Goal: Communication & Community: Answer question/provide support

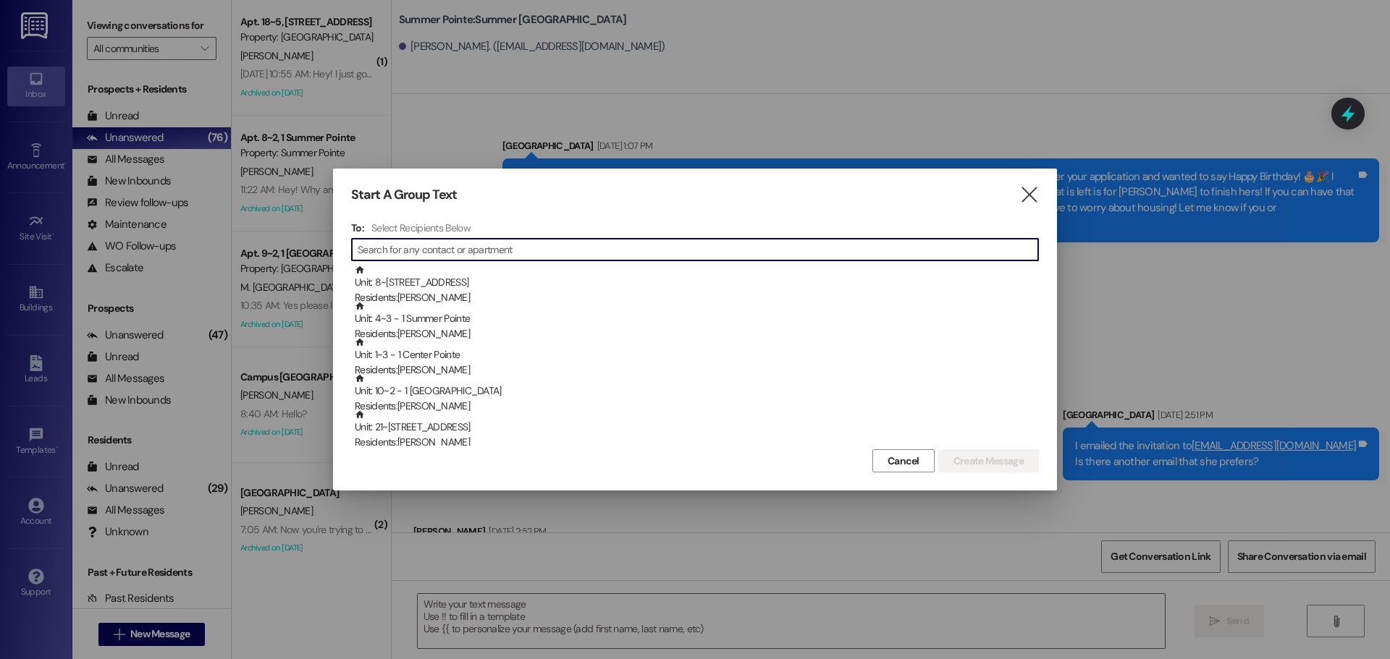
scroll to position [822, 0]
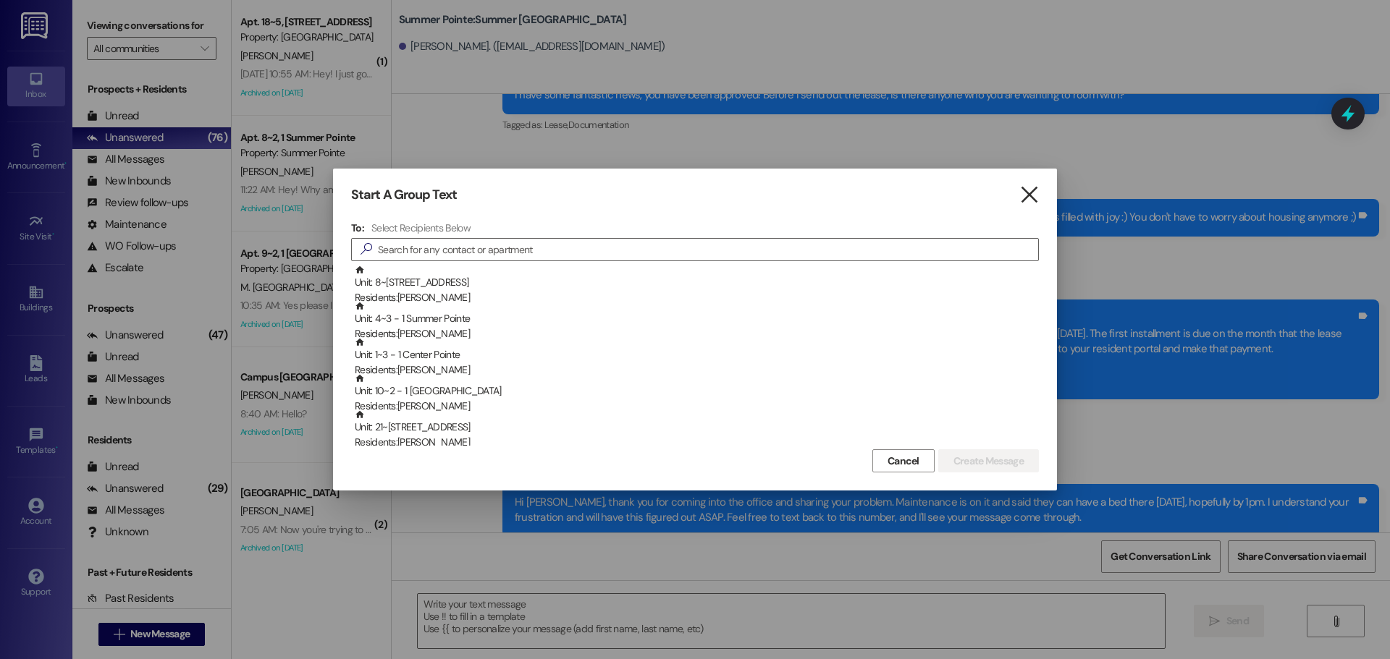
click at [1031, 190] on icon "" at bounding box center [1029, 194] width 20 height 15
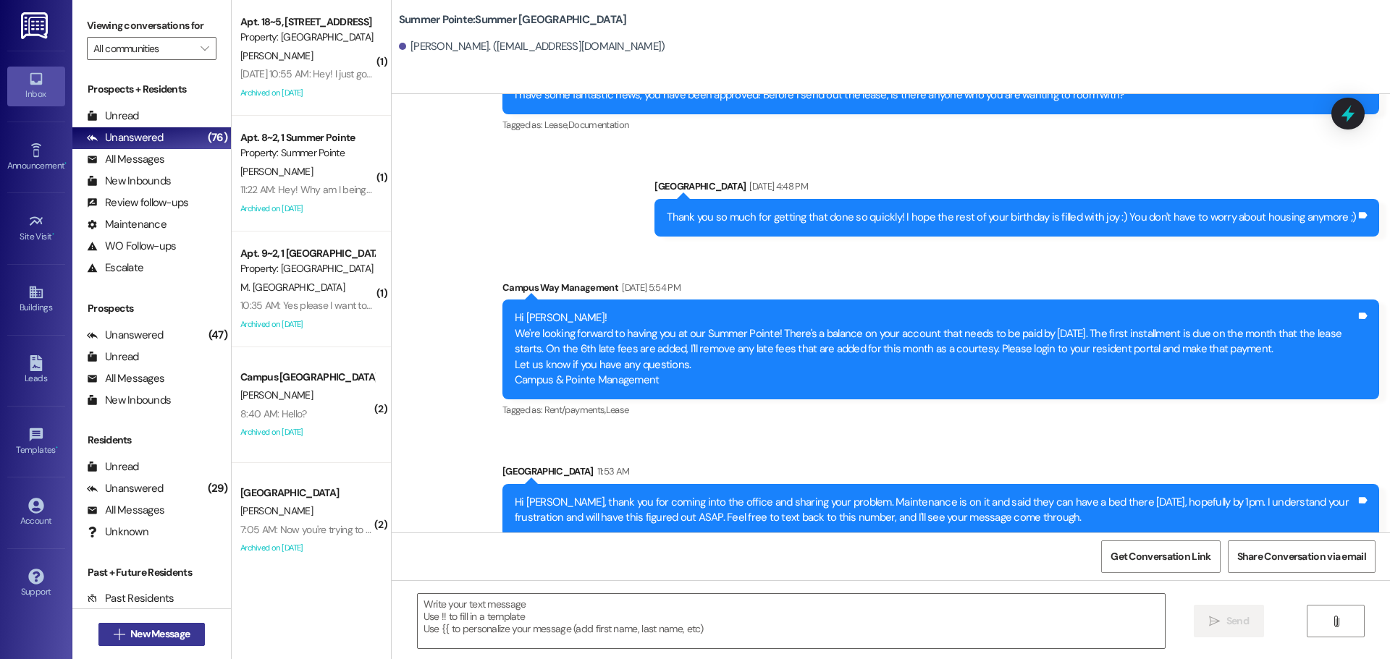
click at [137, 634] on span "New Message" at bounding box center [159, 634] width 59 height 15
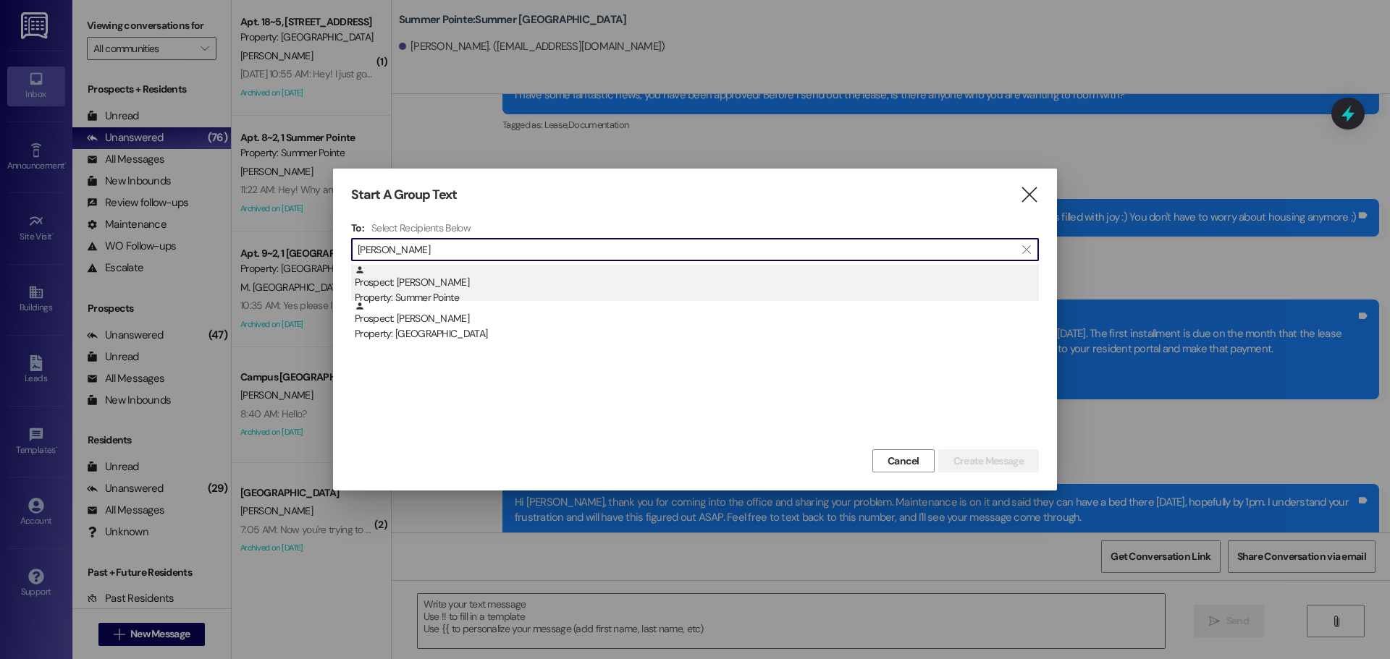
type input "[PERSON_NAME]"
click at [522, 276] on div "Prospect: David Cole Property: Summer Pointe" at bounding box center [697, 285] width 684 height 41
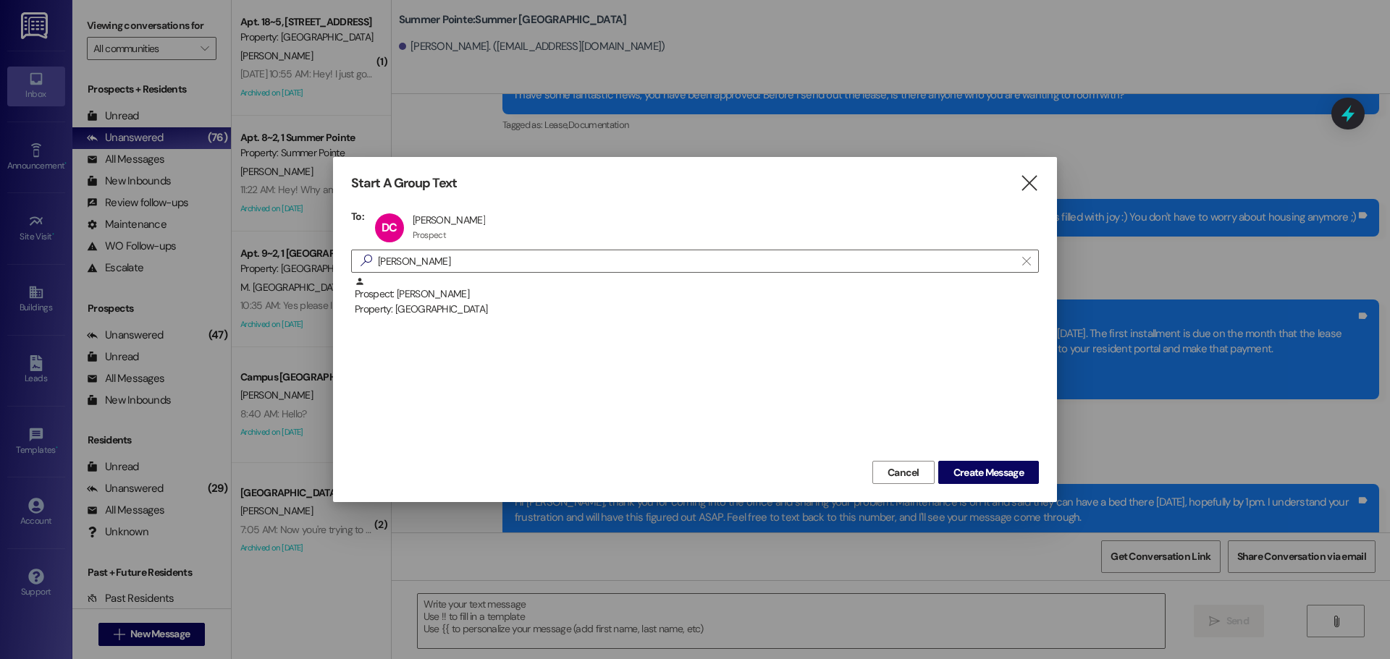
click at [1002, 486] on div "Start A Group Text  To: DC David Cole David Cole Prospect Prospect click to re…" at bounding box center [695, 329] width 724 height 345
click at [1002, 478] on span "Create Message" at bounding box center [988, 472] width 70 height 15
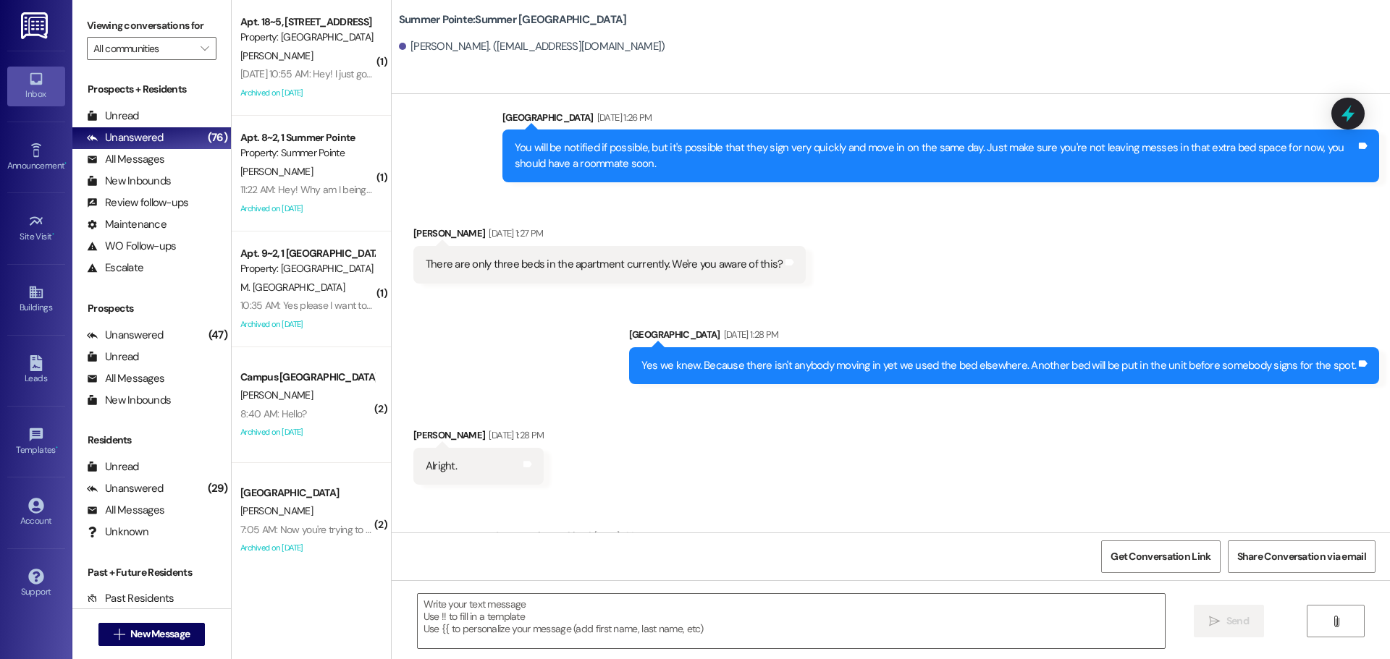
scroll to position [3393, 0]
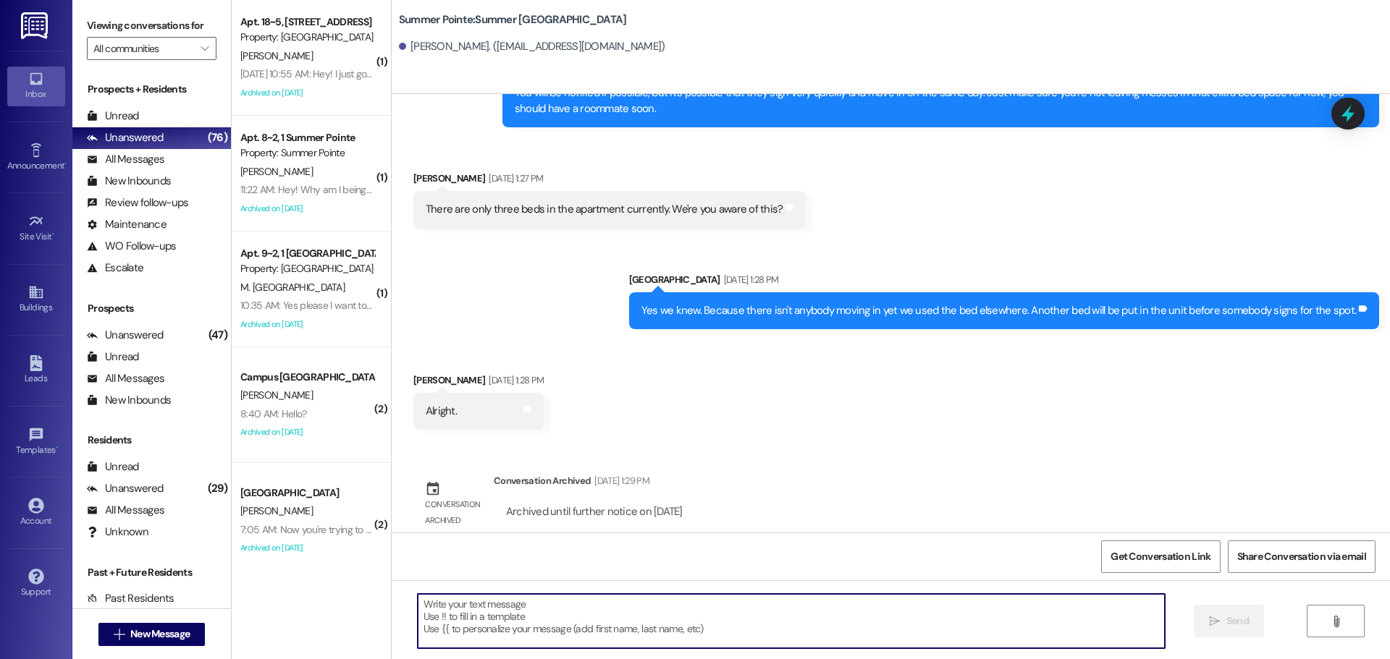
click at [571, 625] on textarea at bounding box center [791, 621] width 747 height 54
type textarea "G"
paste textarea "(801) 322-3278"
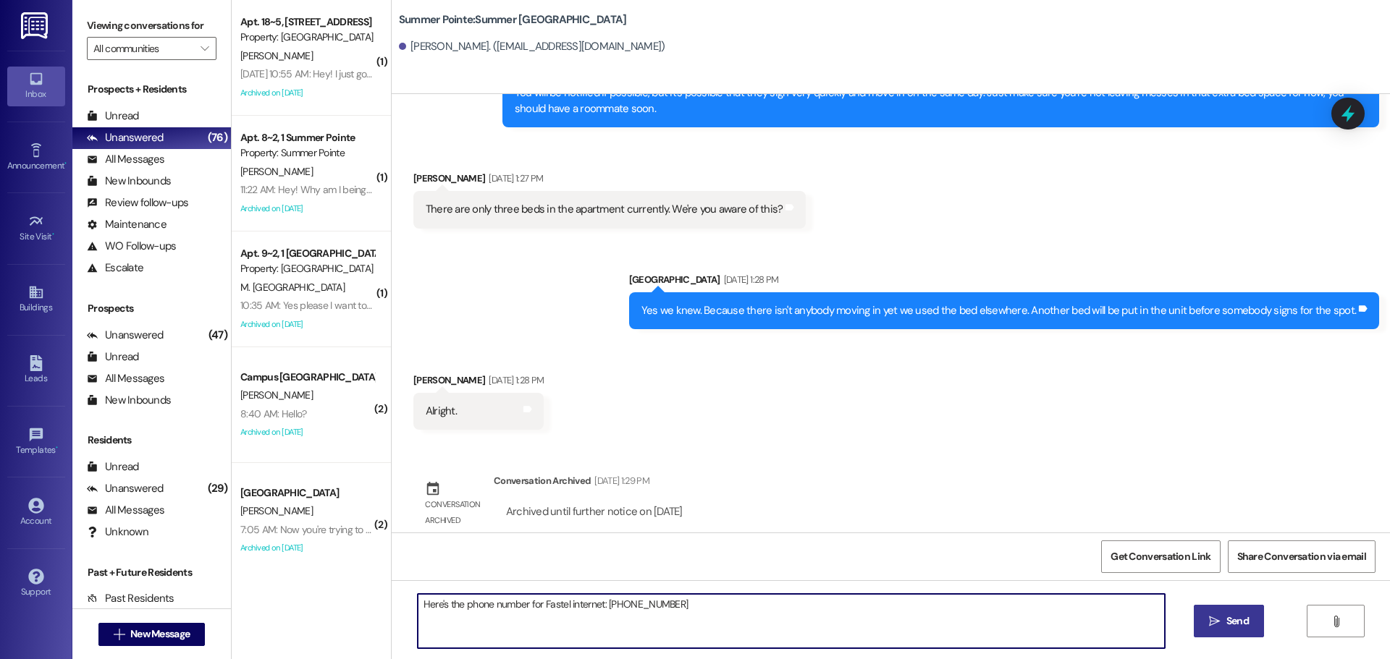
type textarea "Here's the phone number for Fastel internet: (801) 322-3278"
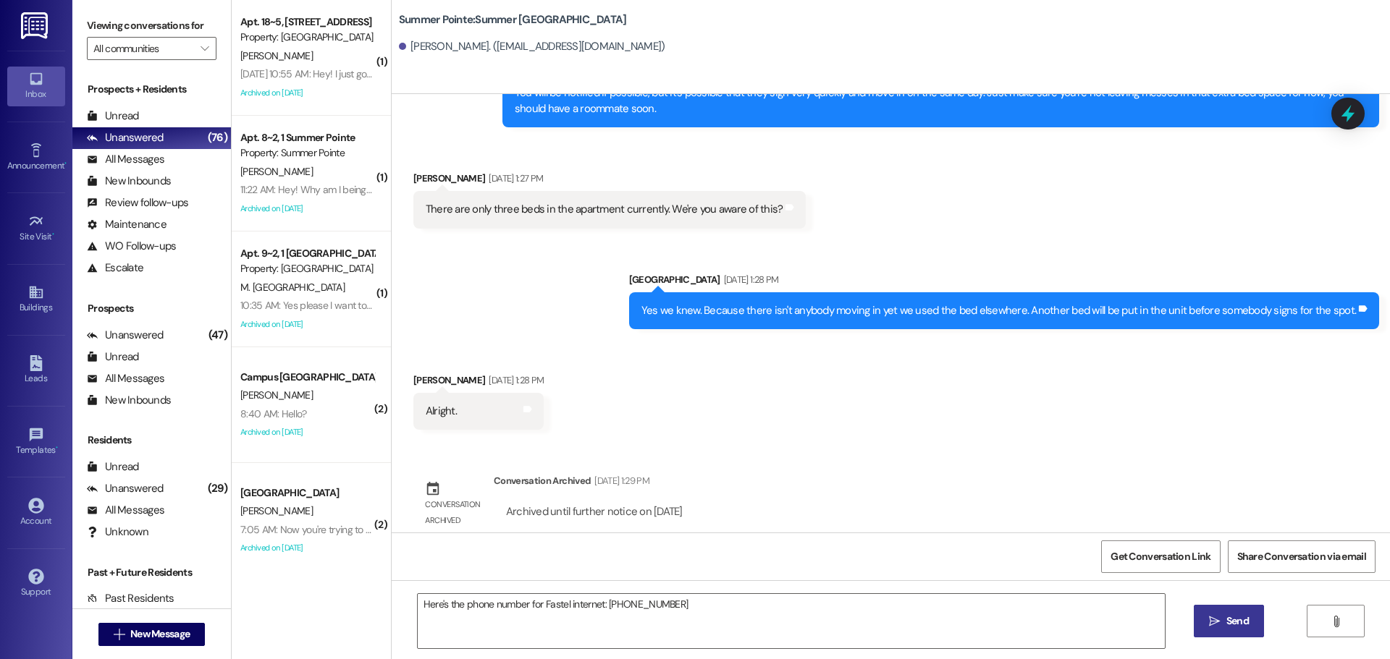
click at [1214, 622] on icon "" at bounding box center [1214, 622] width 11 height 12
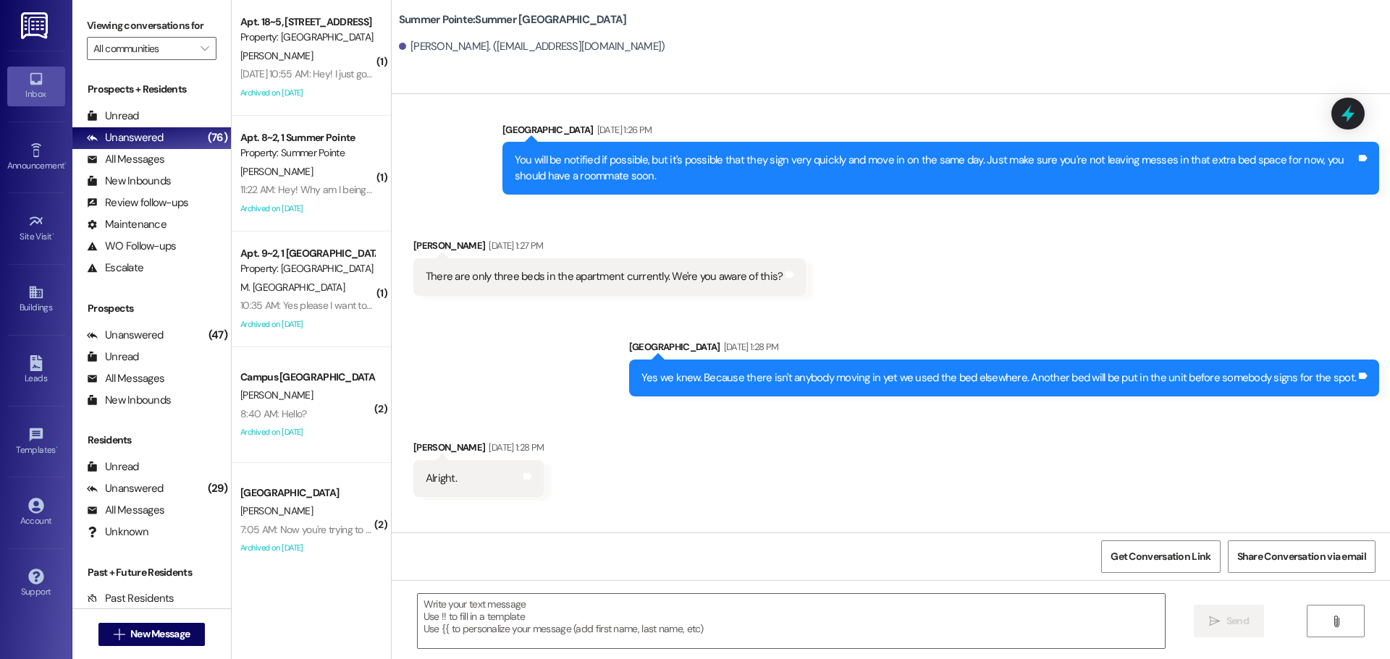
scroll to position [3286, 0]
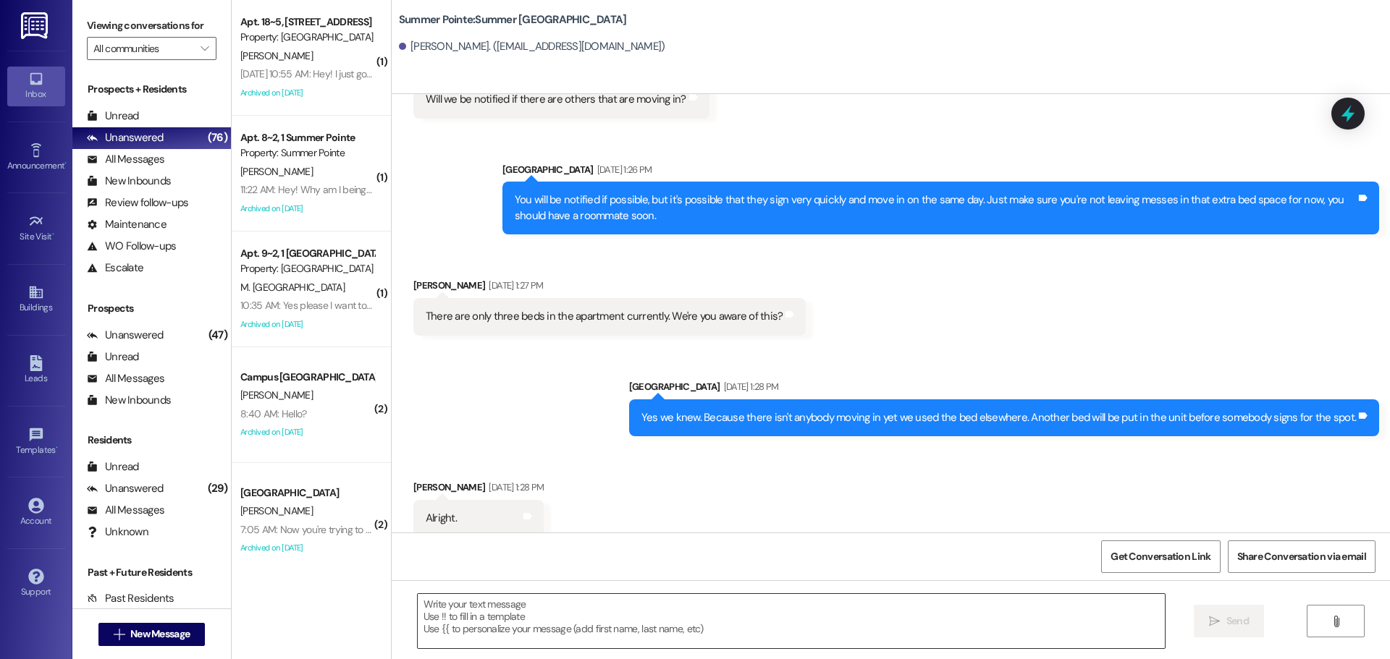
click at [542, 623] on textarea at bounding box center [791, 621] width 747 height 54
click at [195, 625] on button " New Message" at bounding box center [151, 634] width 107 height 23
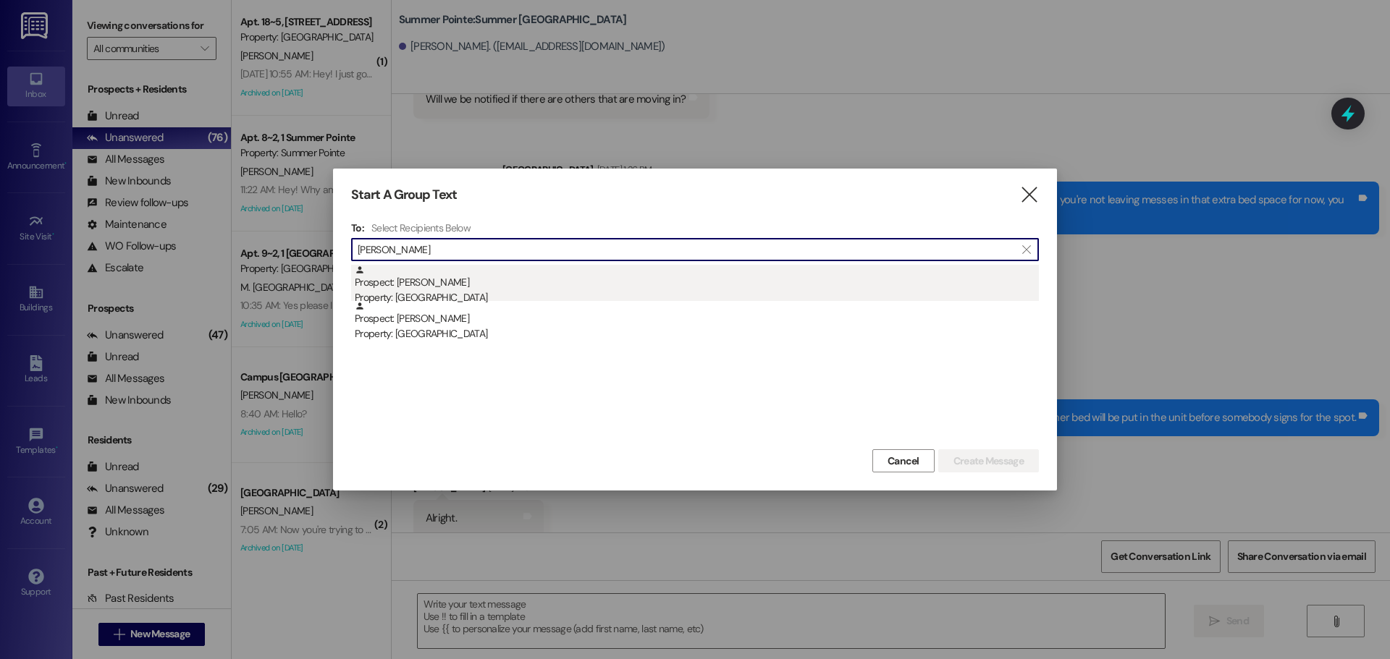
type input "wyatt hansen"
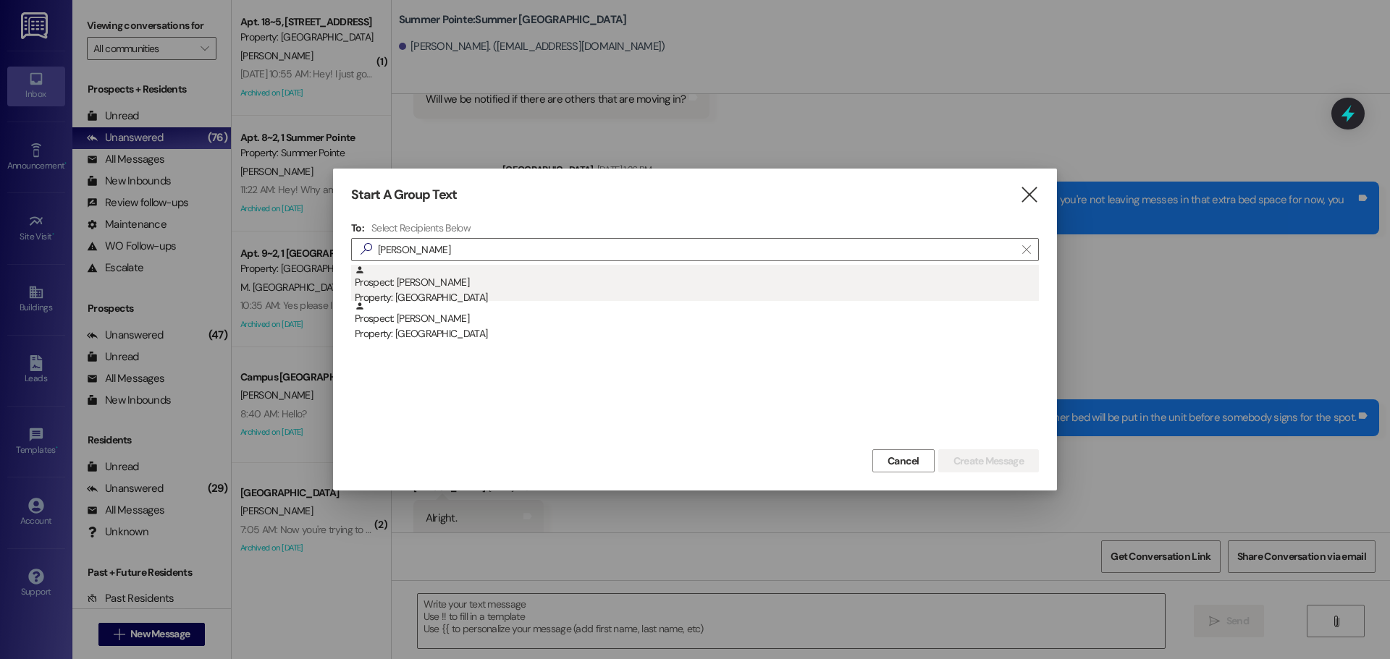
click at [539, 278] on div "Prospect: Wyatt Hansen Property: Center Pointe" at bounding box center [697, 285] width 684 height 41
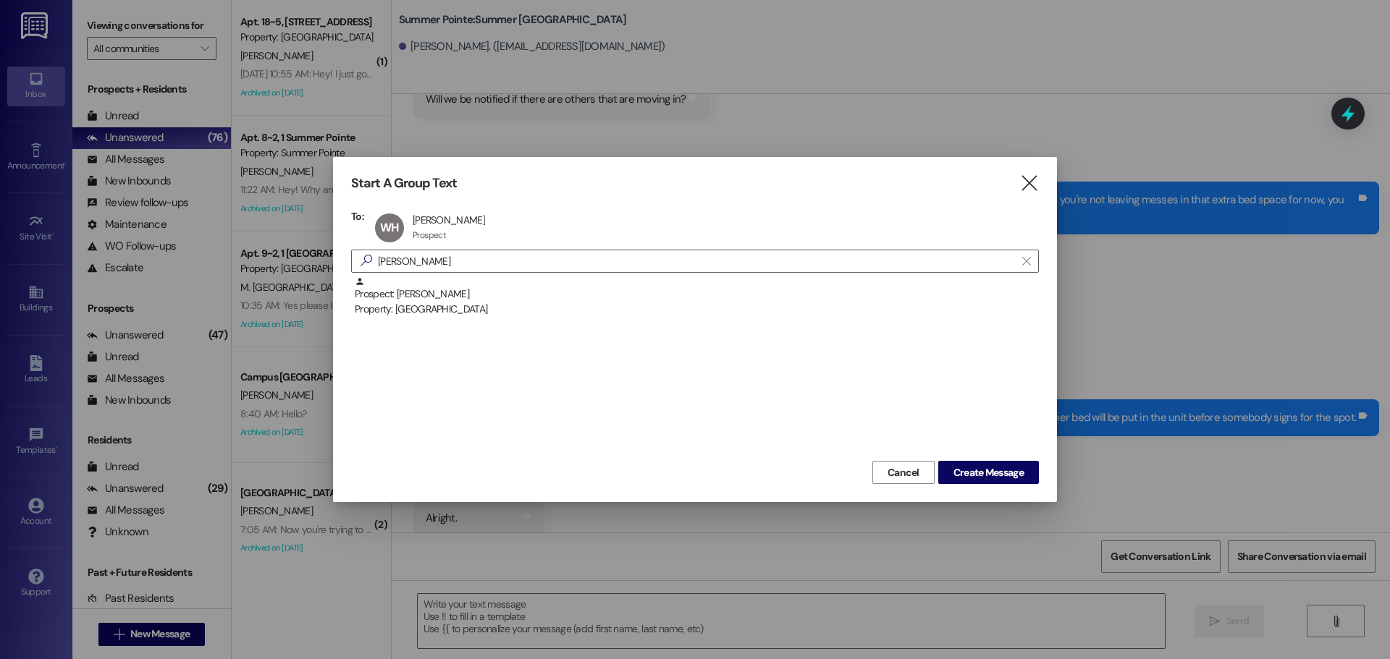
click at [1000, 486] on div "Start A Group Text  To: WH Wyatt Hansen Wyatt Hansen Prospect Prospect click t…" at bounding box center [695, 329] width 724 height 345
click at [999, 473] on span "Create Message" at bounding box center [988, 472] width 70 height 15
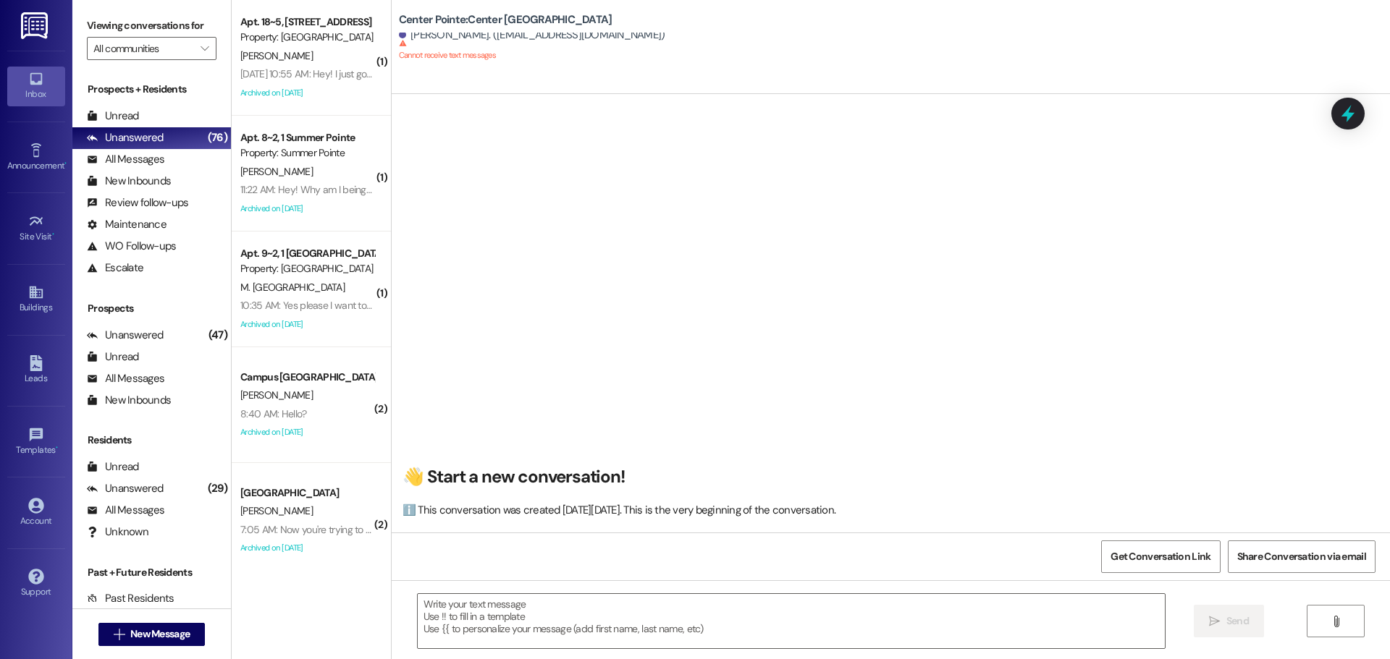
scroll to position [1, 0]
click at [588, 654] on div " Send " at bounding box center [891, 635] width 998 height 109
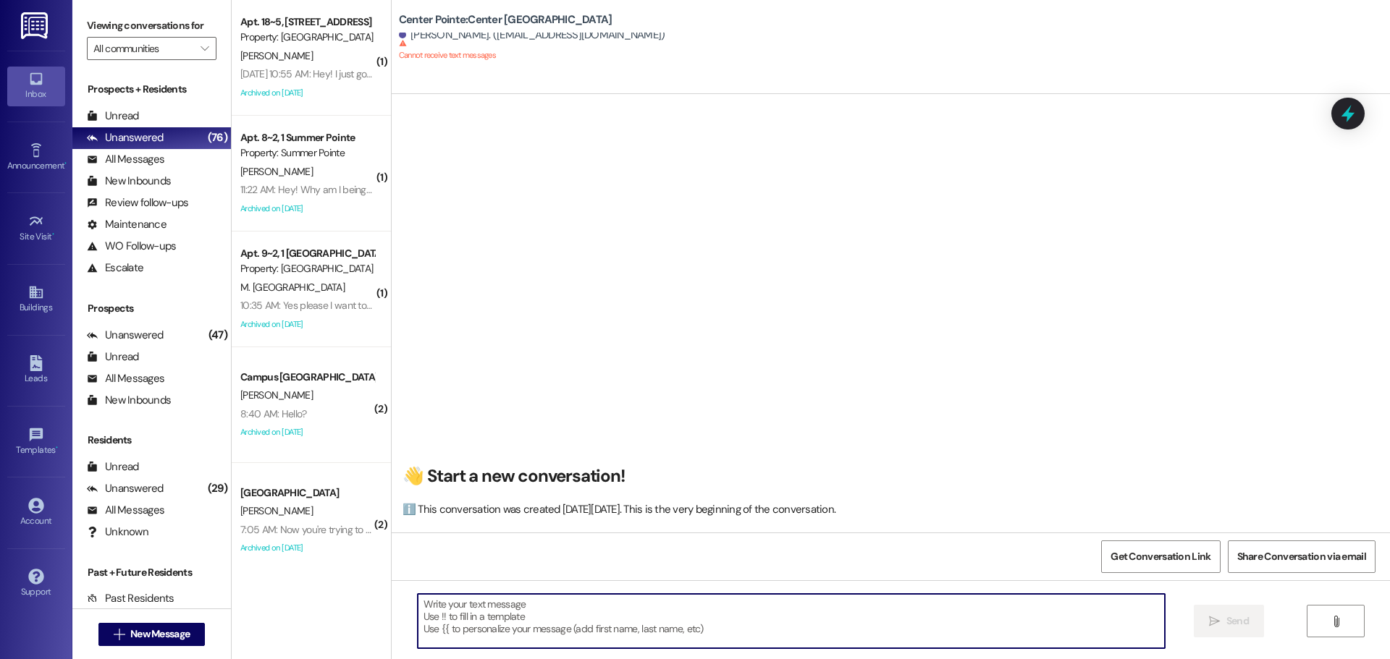
click at [590, 632] on textarea at bounding box center [791, 621] width 747 height 54
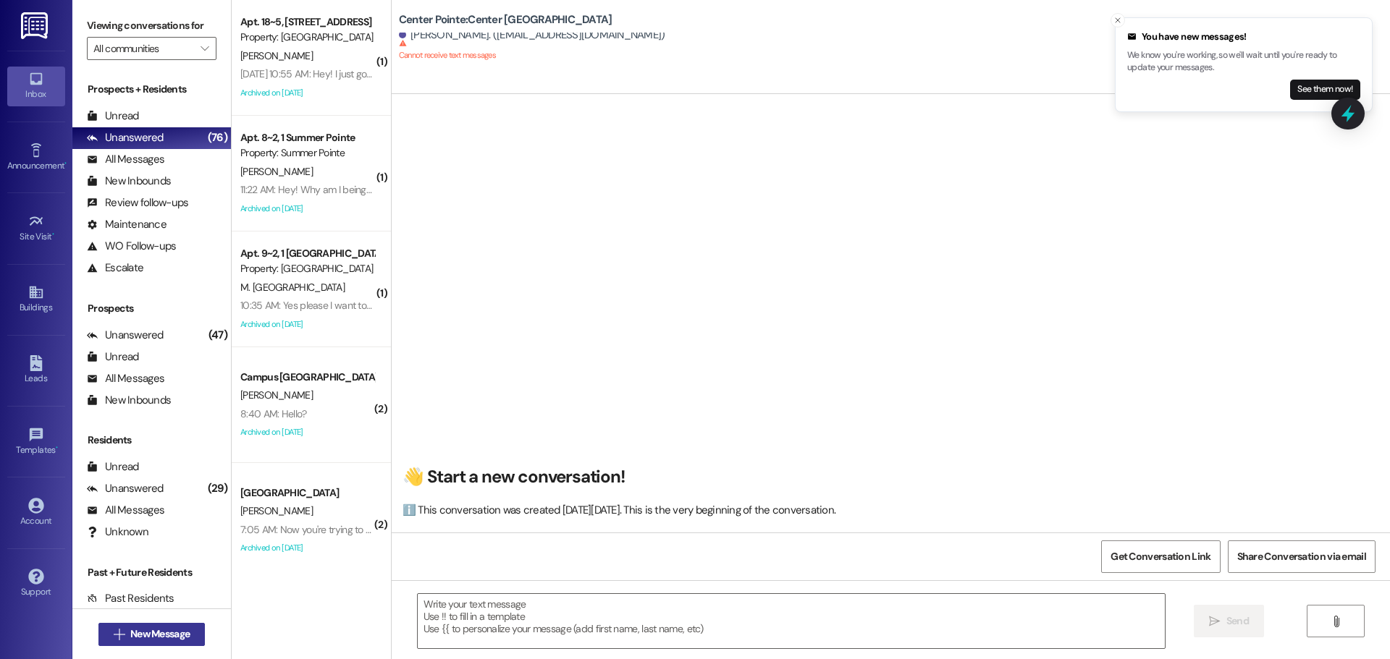
click at [148, 628] on span "New Message" at bounding box center [159, 634] width 59 height 15
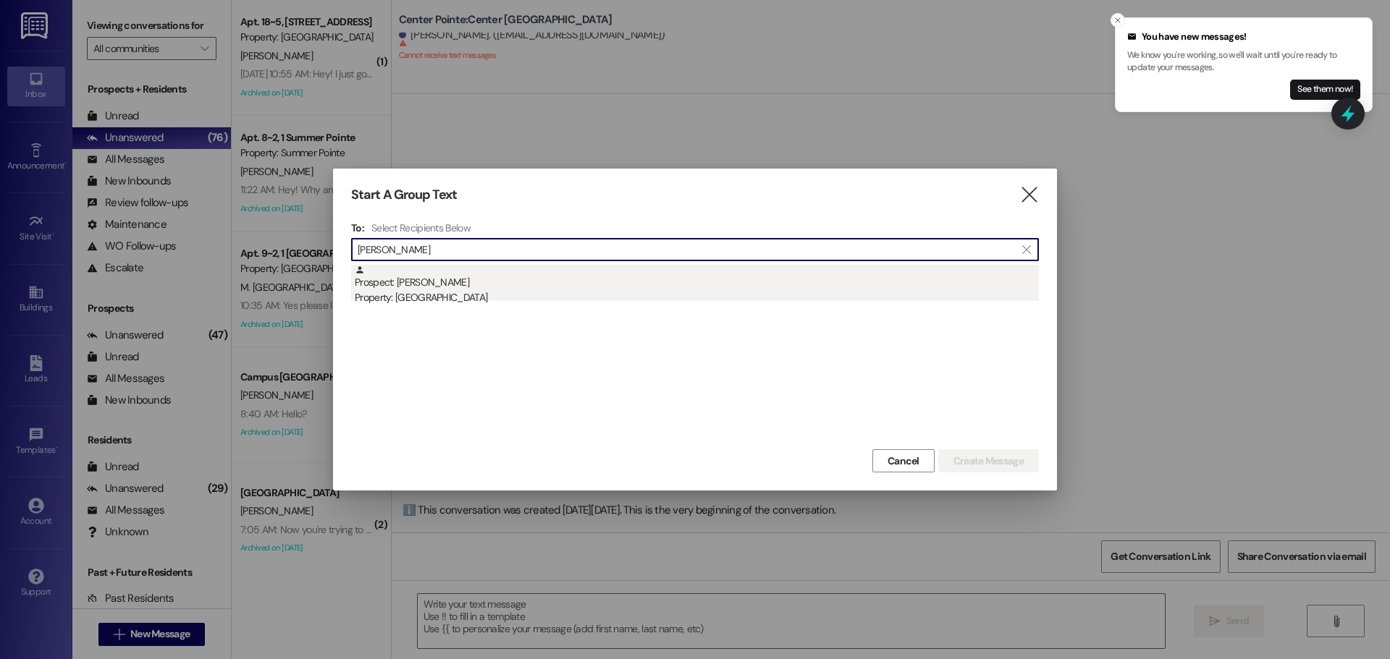
type input "gabe robbins"
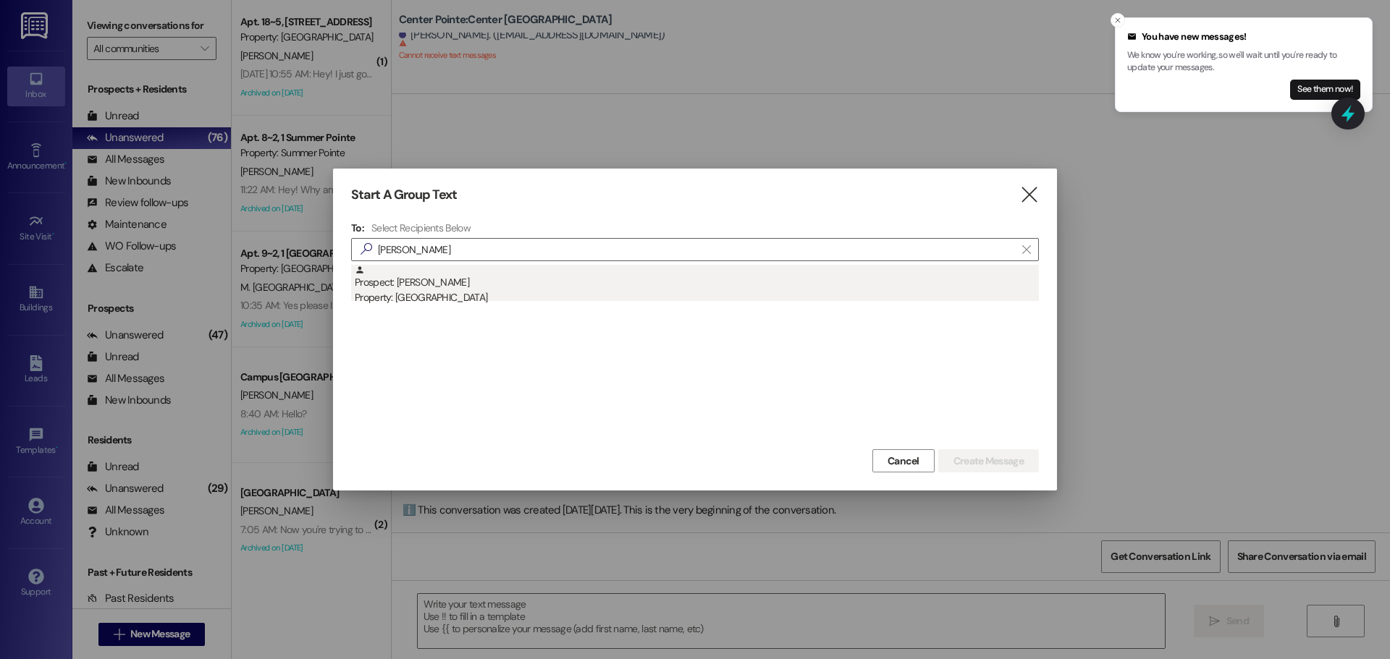
click at [607, 295] on div "Property: [GEOGRAPHIC_DATA]" at bounding box center [697, 297] width 684 height 15
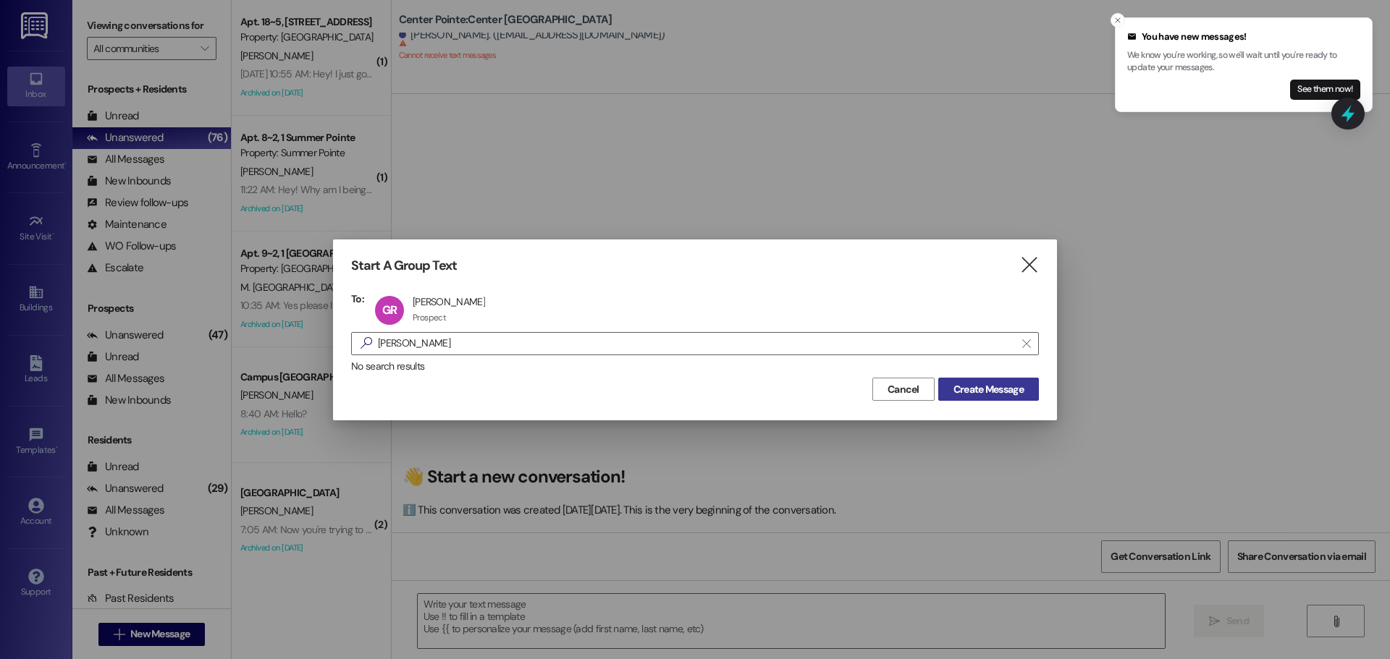
click at [982, 382] on span "Create Message" at bounding box center [988, 389] width 70 height 15
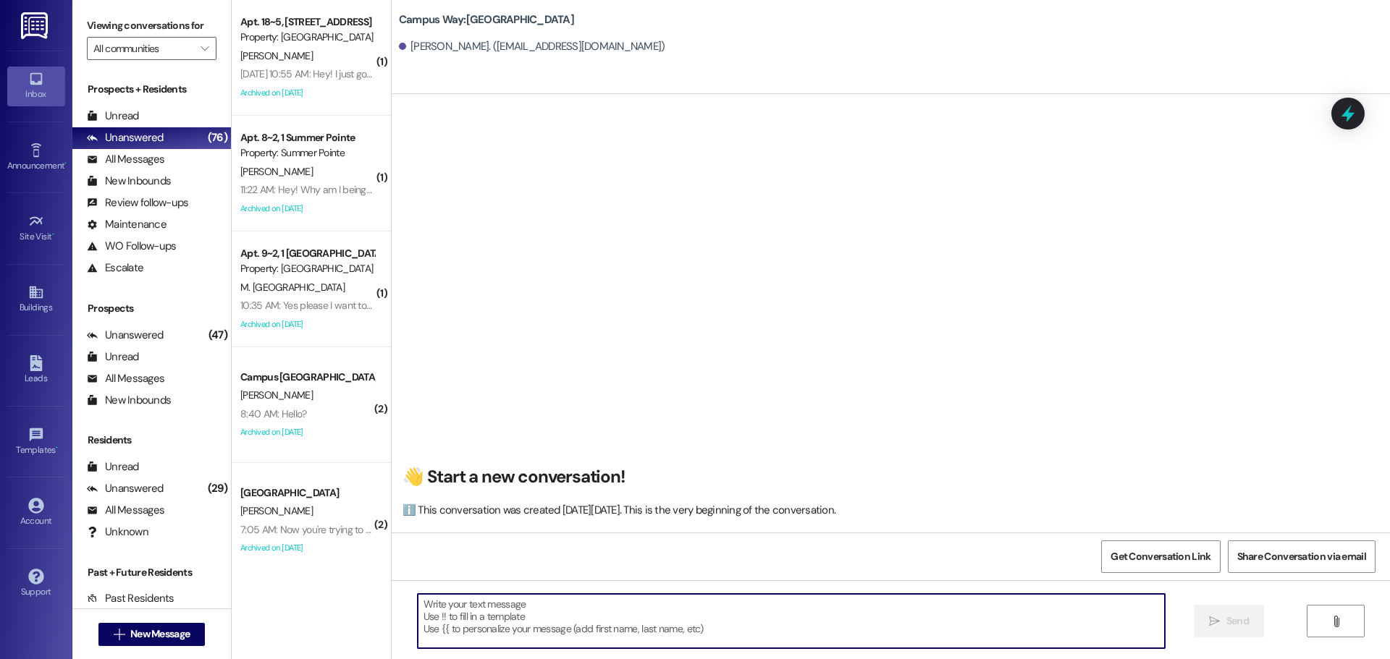
click at [504, 601] on textarea at bounding box center [791, 621] width 747 height 54
paste textarea "https://www.utahparkpass.com/cws/"
type textarea "https://www.utahparkpass.com/cws/ Here's the website to sign up."
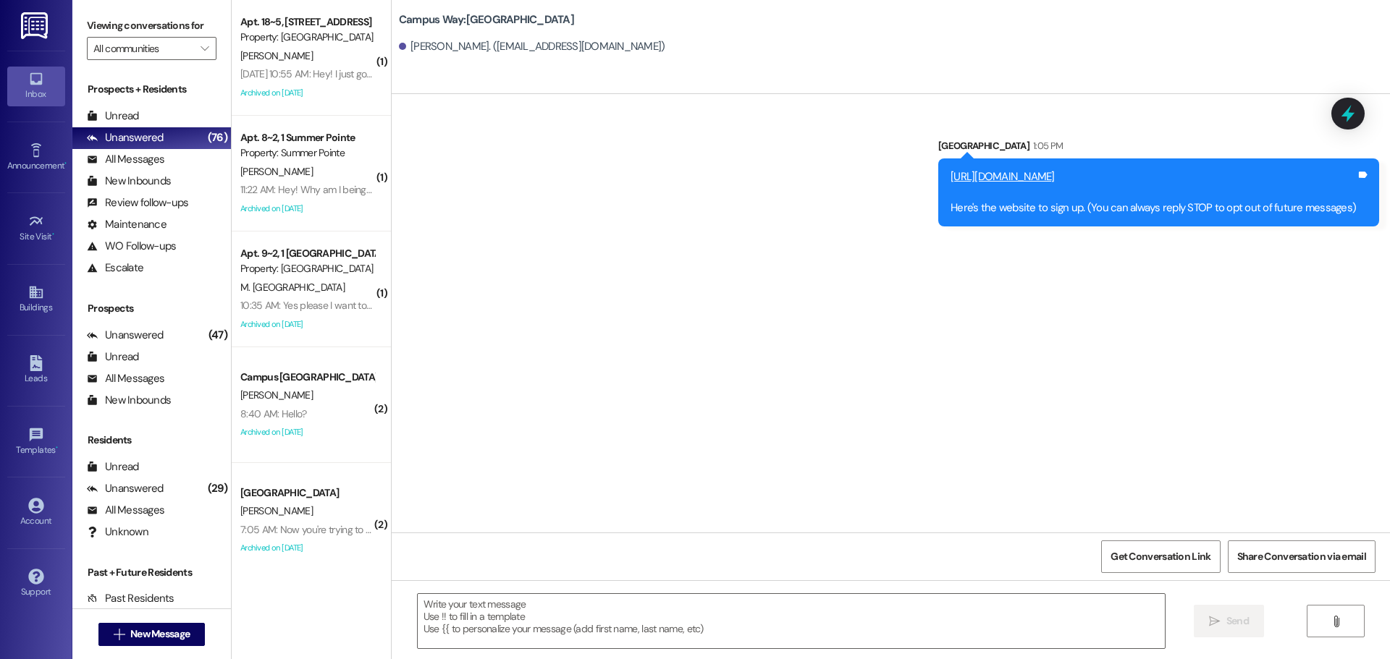
click at [1032, 294] on div "Sent via SMS Leasing Campus Way 1:05 PM https://www.utahparkpass.com/cws/ Here'…" at bounding box center [891, 313] width 998 height 439
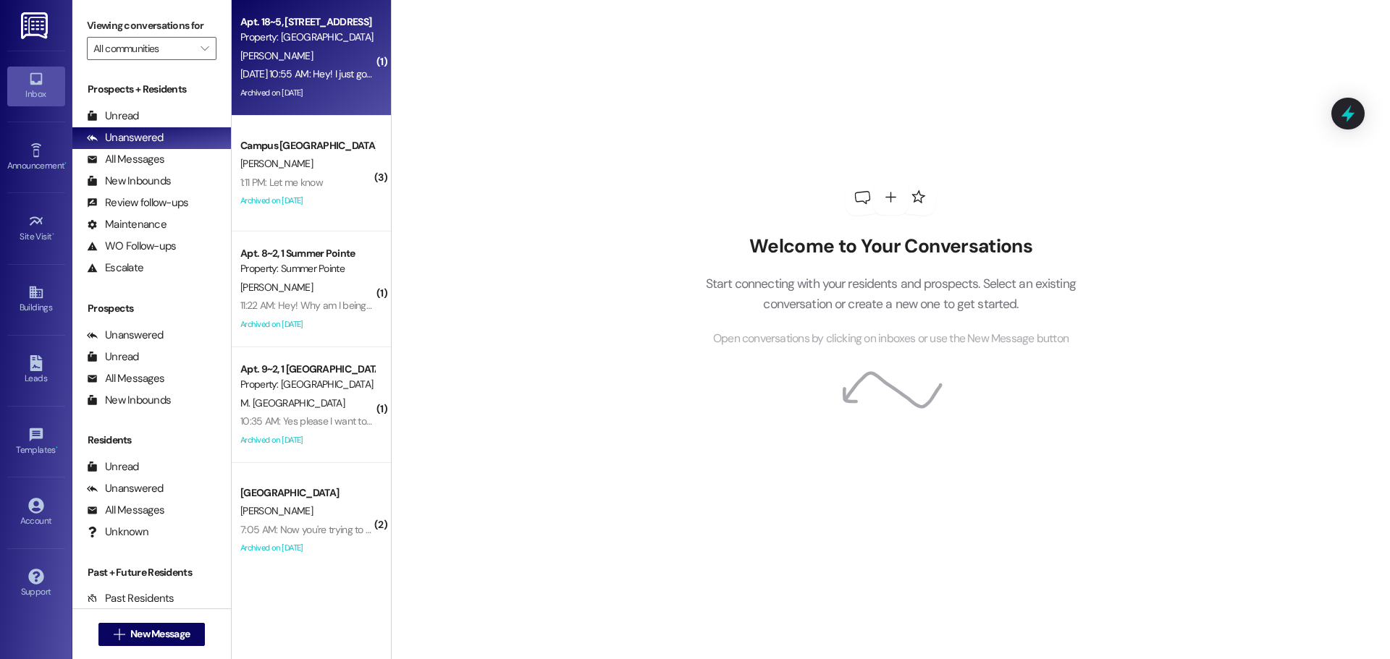
click at [321, 71] on div "[DATE] 10:55 AM: Hey! I just got an email saying to pay my rent. I never resign…" at bounding box center [514, 73] width 549 height 13
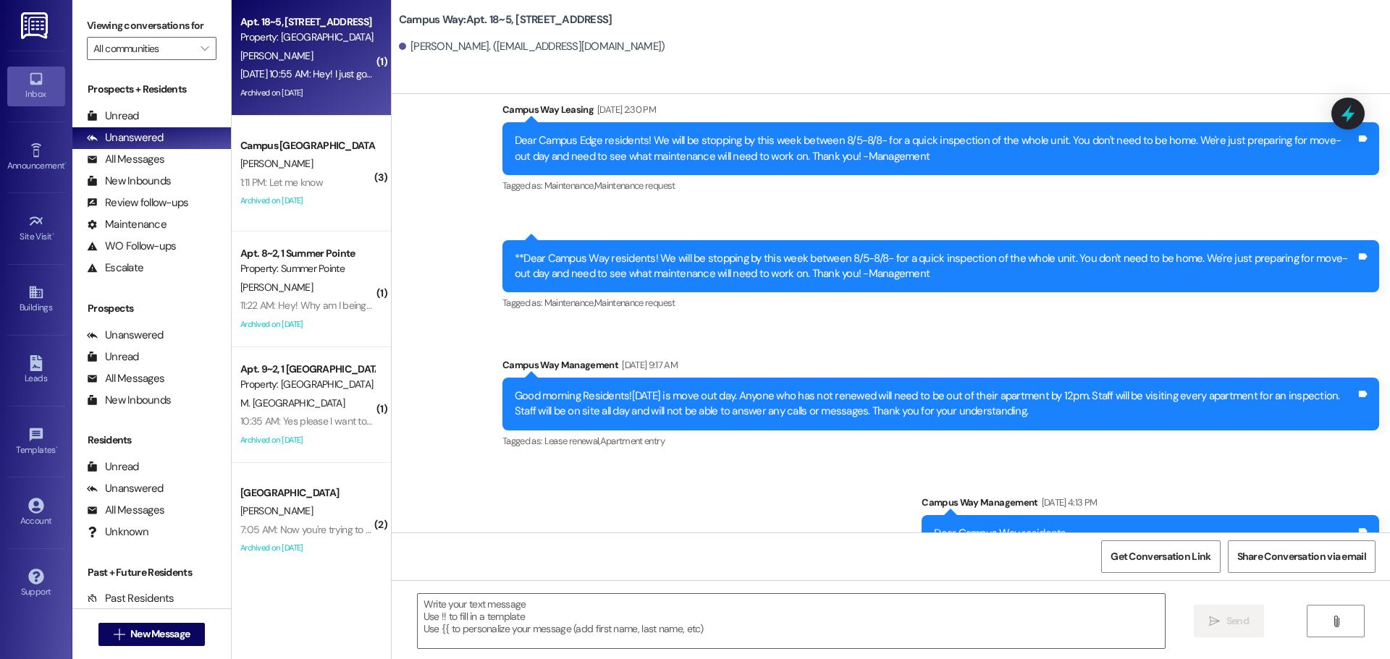
scroll to position [9780, 0]
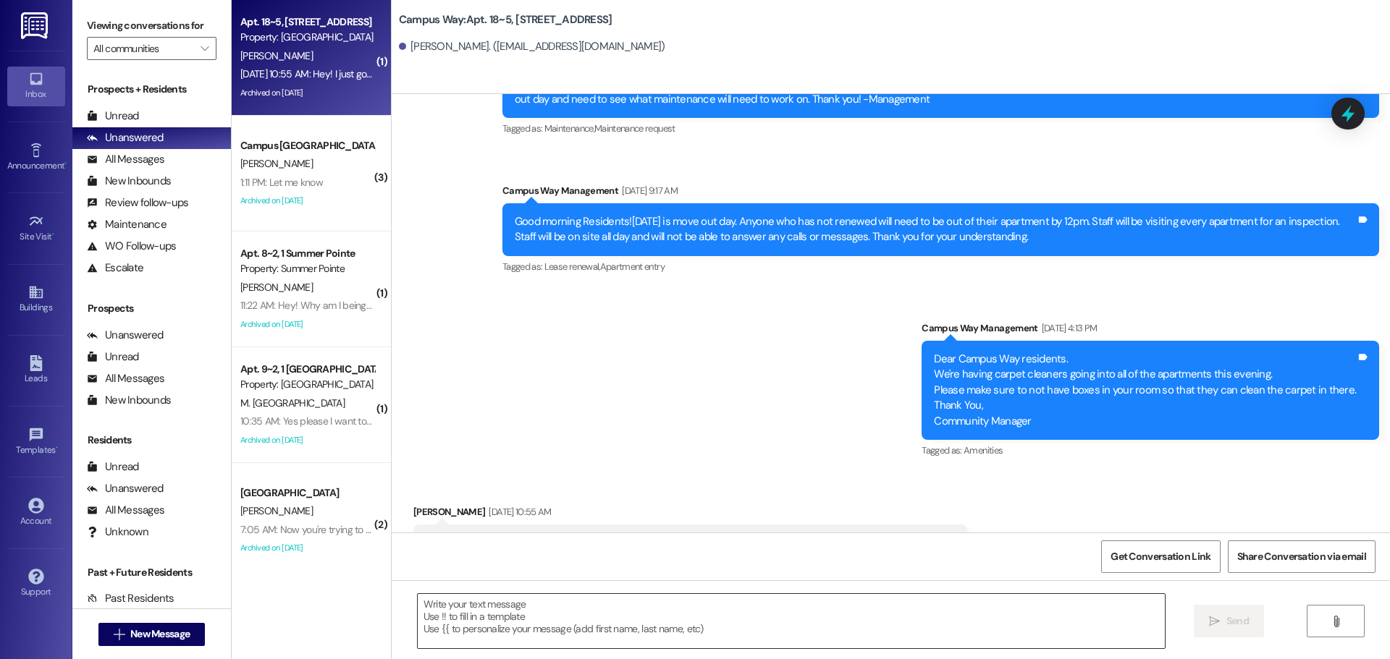
click at [601, 604] on textarea at bounding box center [791, 621] width 747 height 54
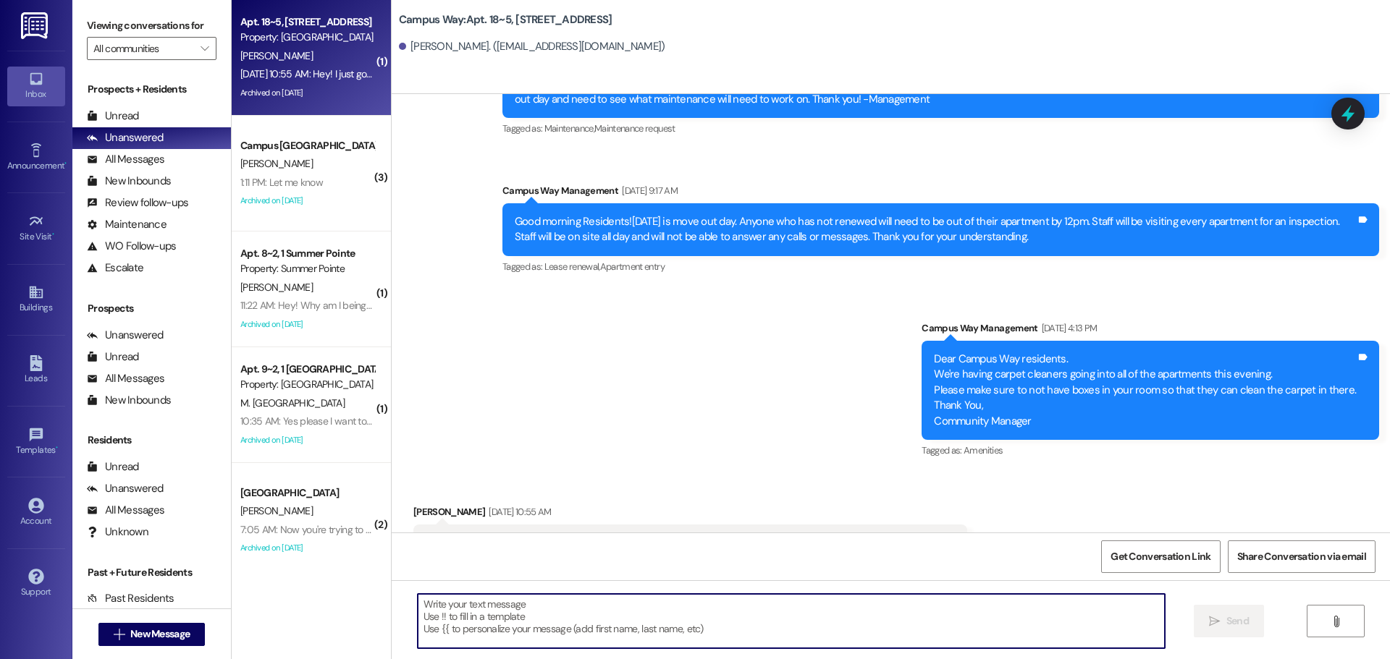
click at [543, 605] on textarea at bounding box center [791, 621] width 747 height 54
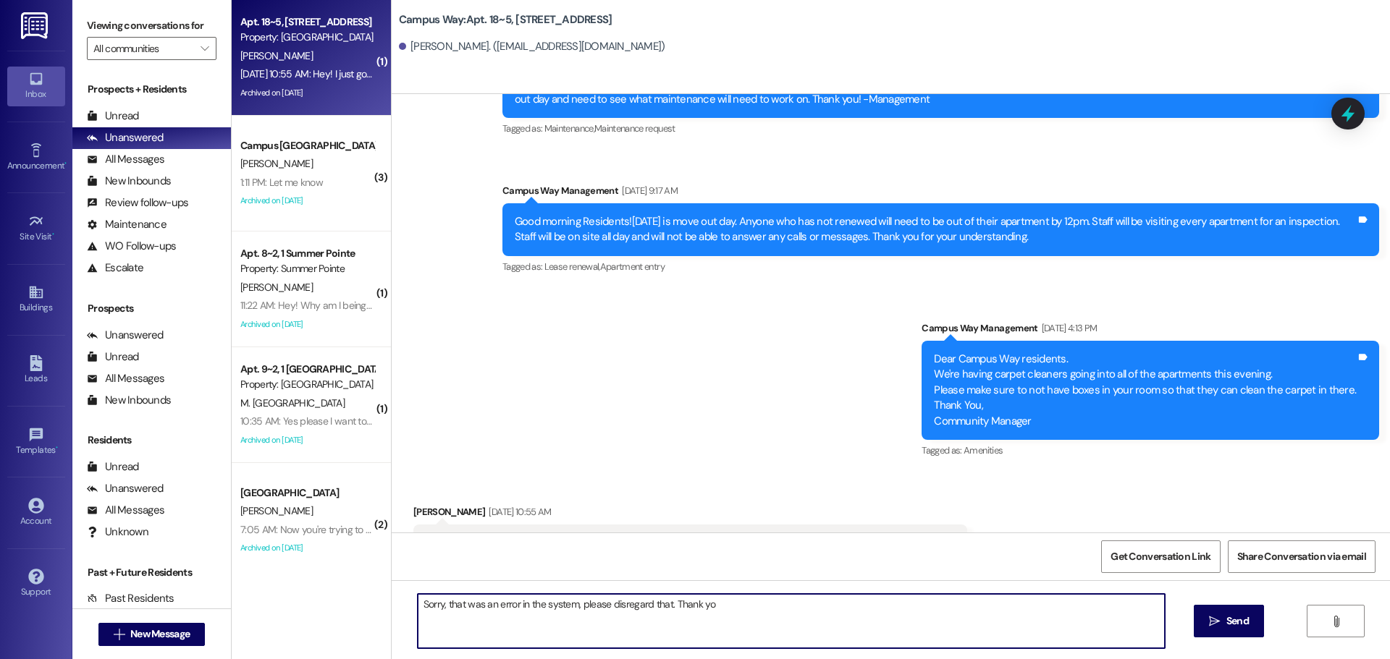
type textarea "Sorry, that was an error in the system, please disregard that. Thank you"
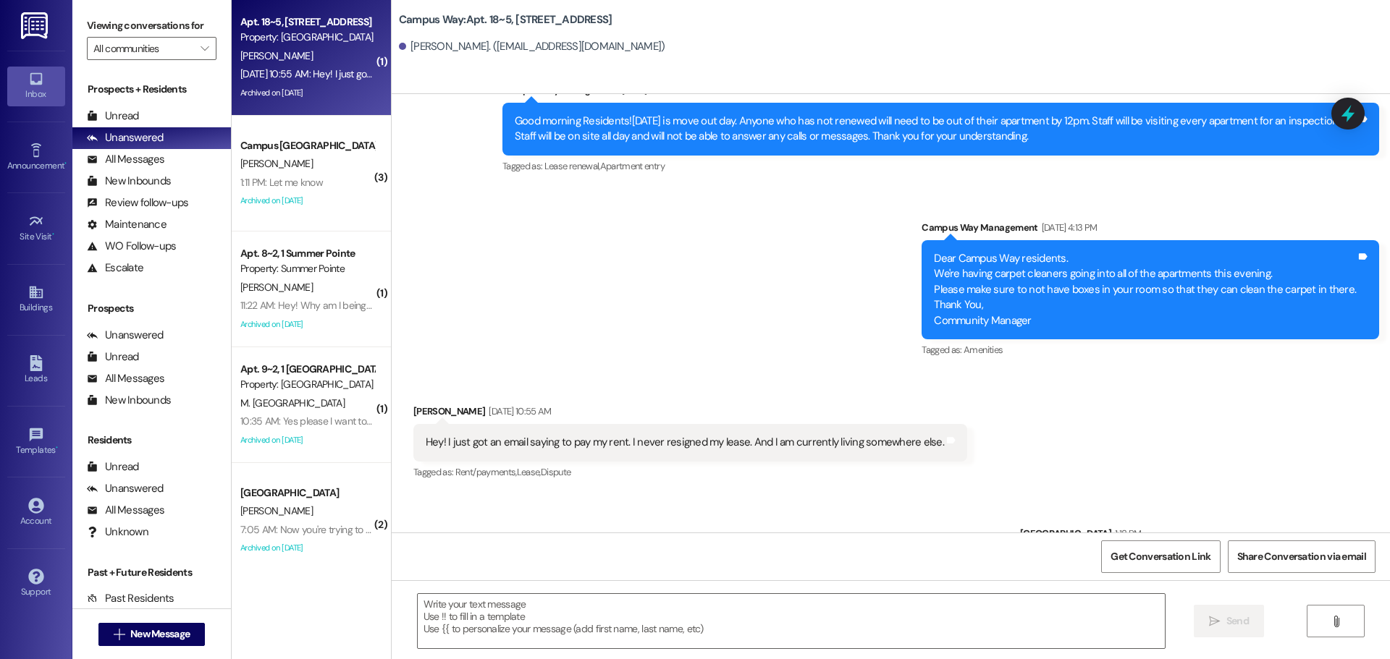
scroll to position [9882, 0]
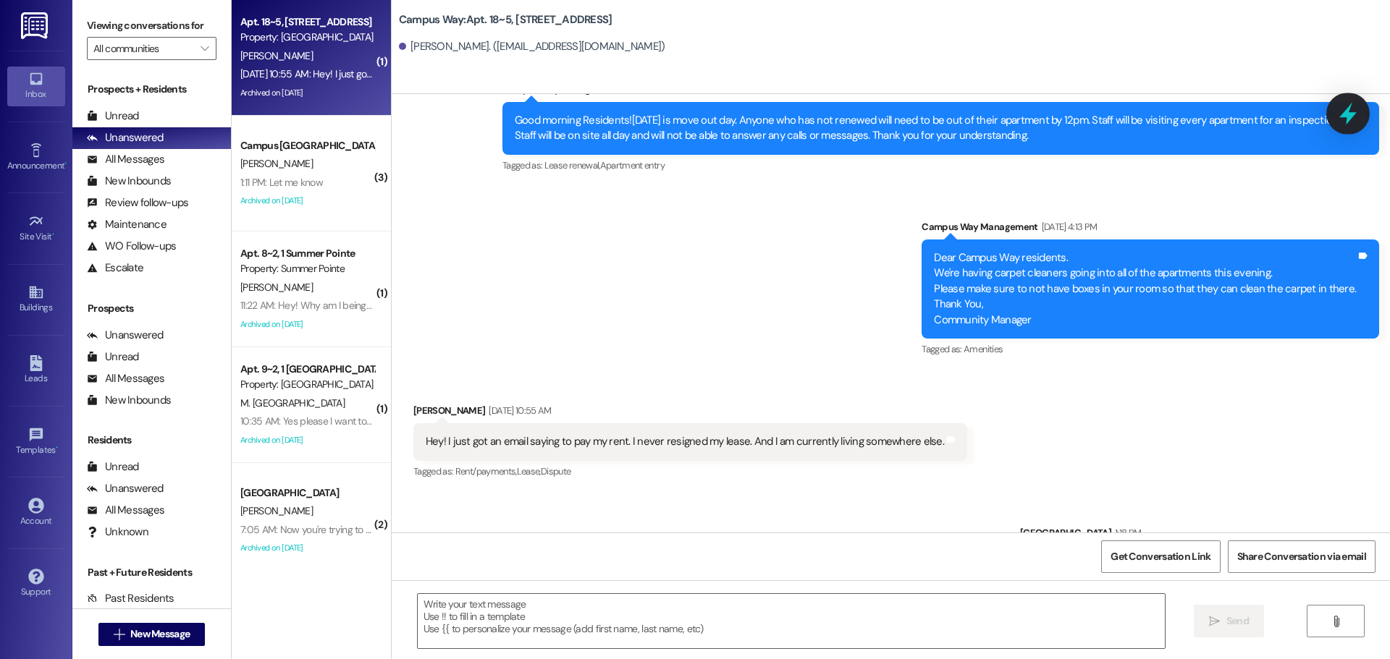
click at [1348, 105] on icon at bounding box center [1347, 113] width 25 height 25
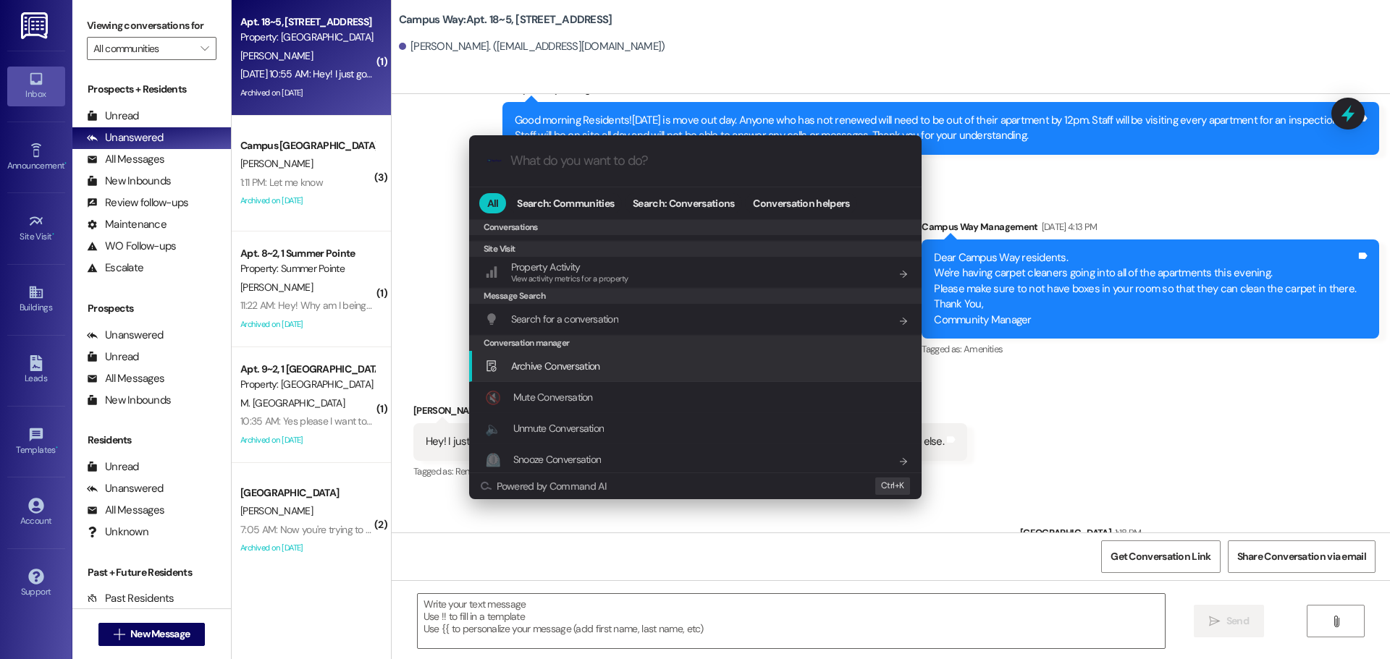
scroll to position [631, 0]
click at [625, 364] on div "Archive Conversation Add shortcut" at bounding box center [696, 363] width 423 height 16
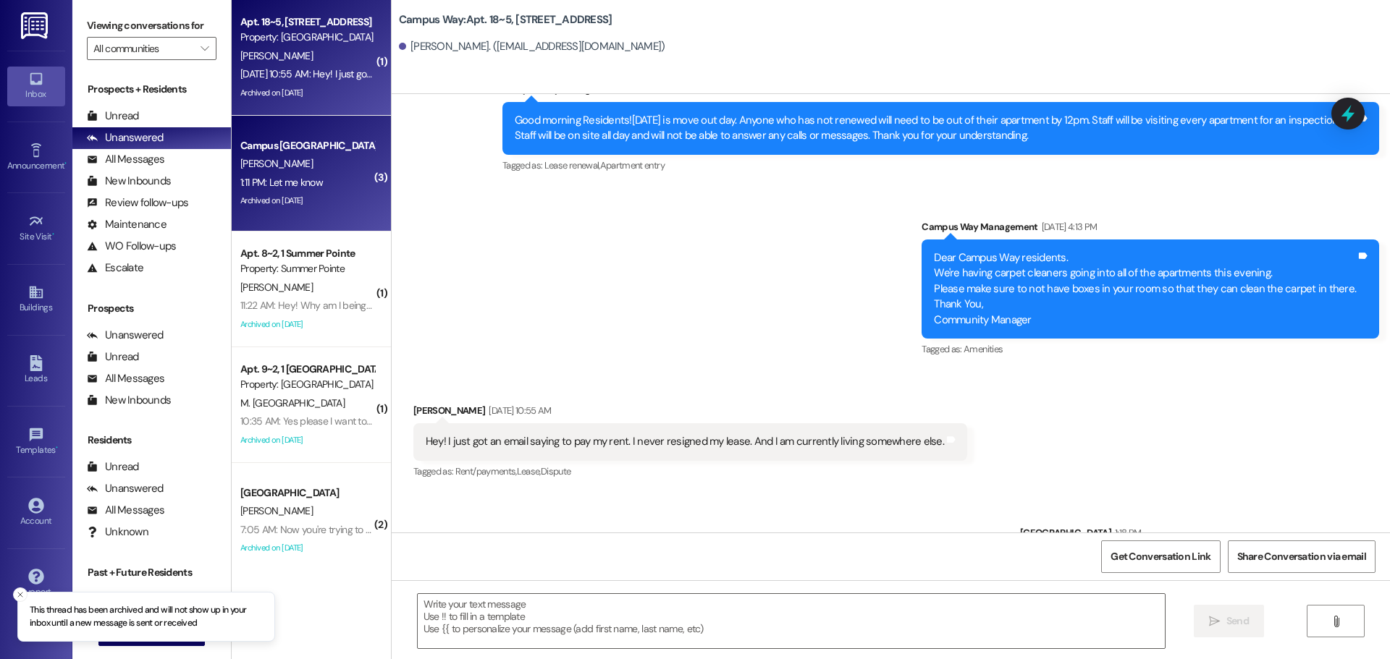
click at [308, 209] on div "Archived on [DATE]" at bounding box center [307, 201] width 137 height 18
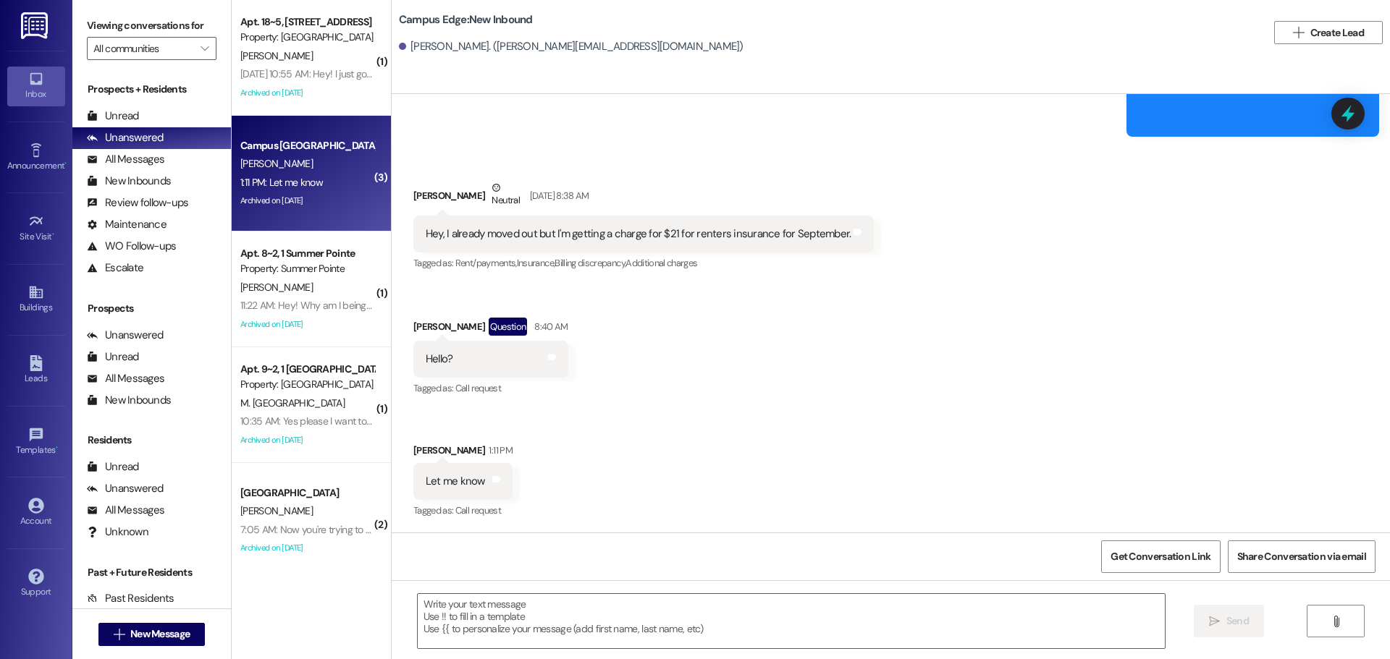
scroll to position [8886, 0]
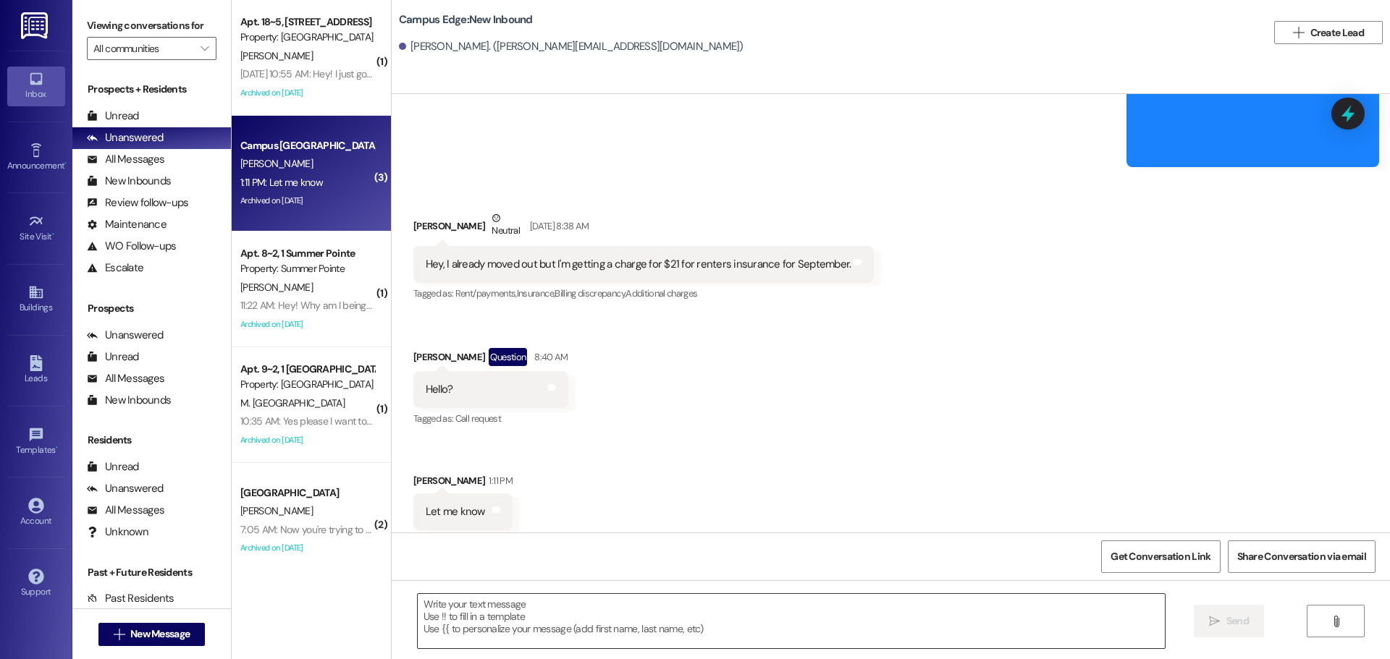
click at [535, 603] on textarea at bounding box center [791, 621] width 747 height 54
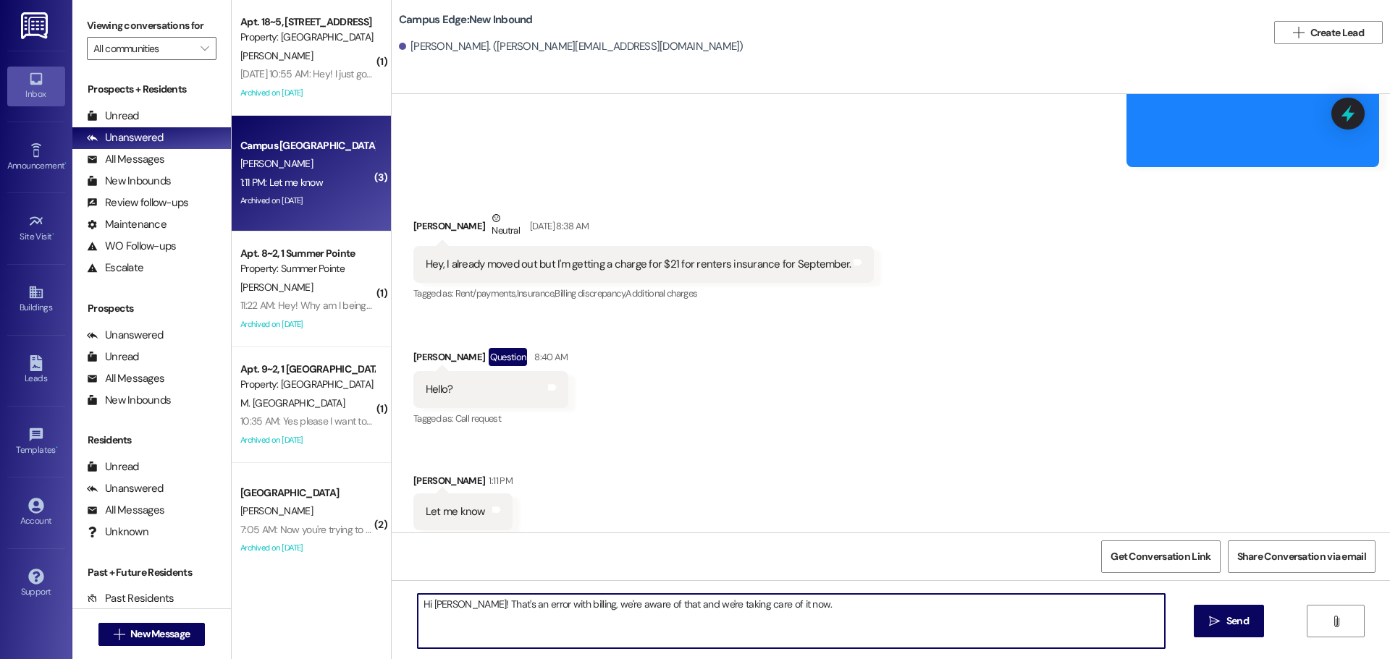
type textarea "Hi [PERSON_NAME]! That's an error with billing, we're aware of that and we're t…"
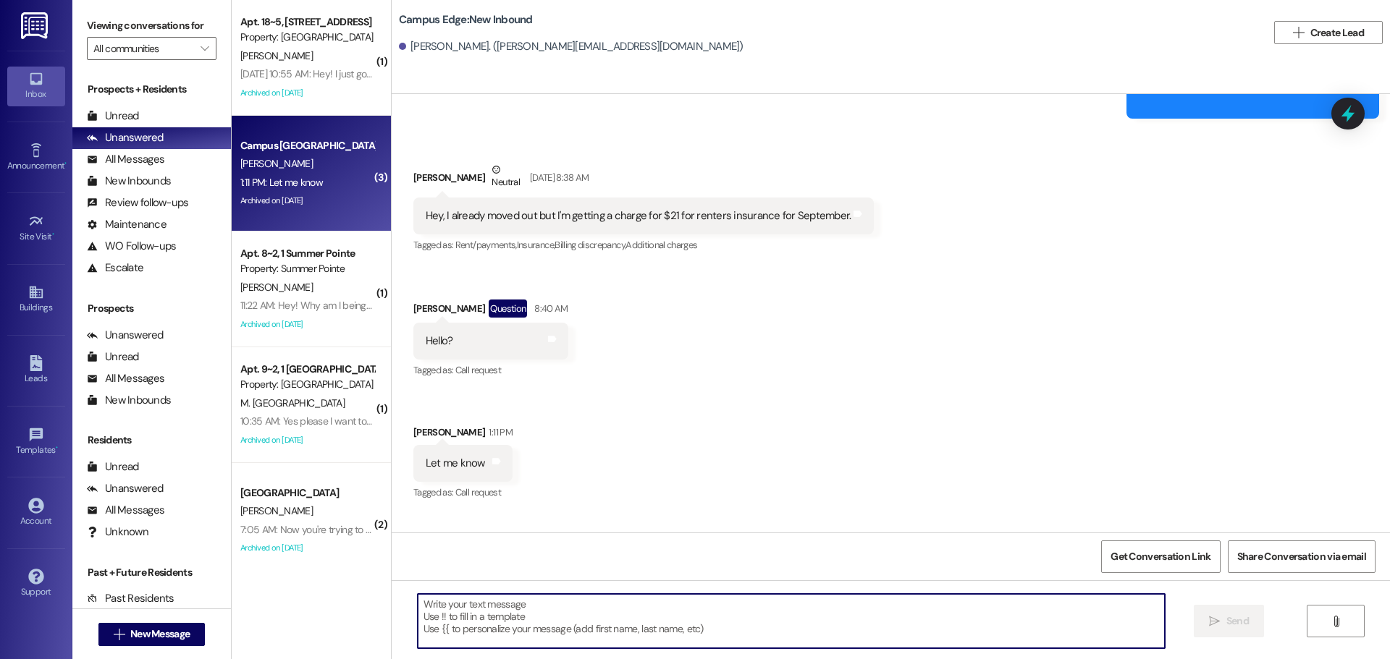
scroll to position [8986, 0]
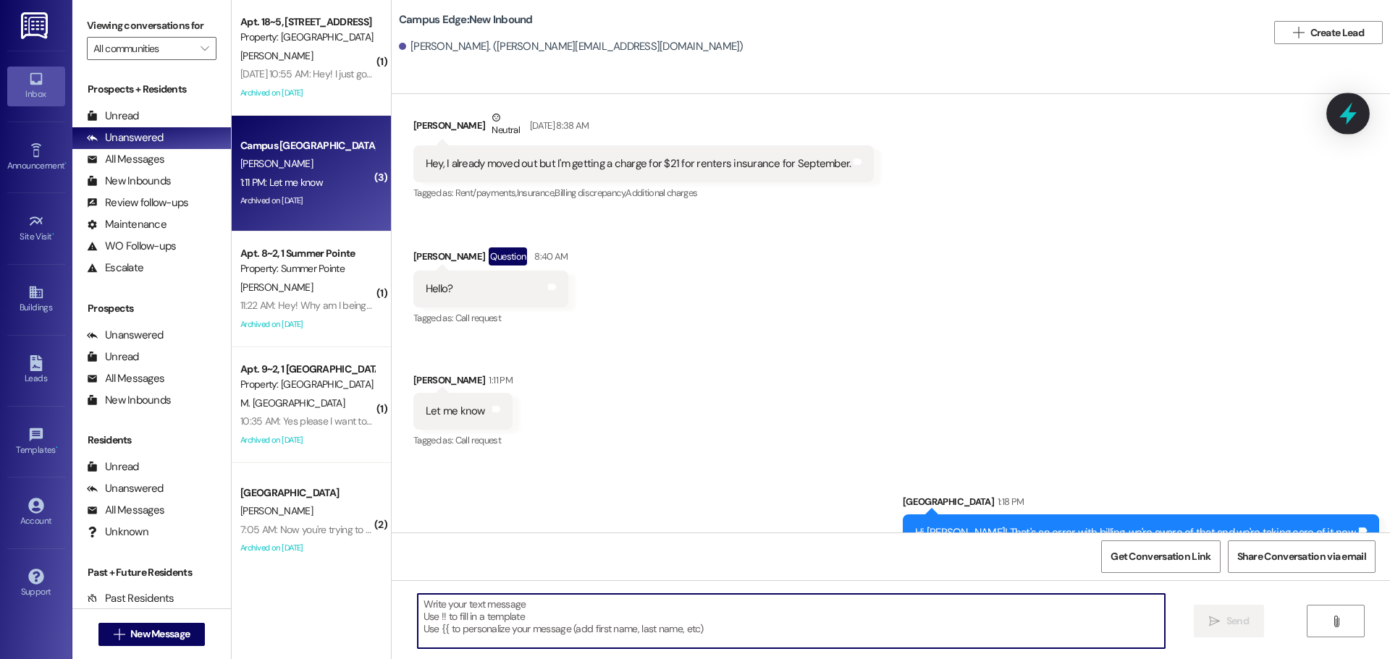
click at [1337, 101] on div at bounding box center [1347, 113] width 43 height 41
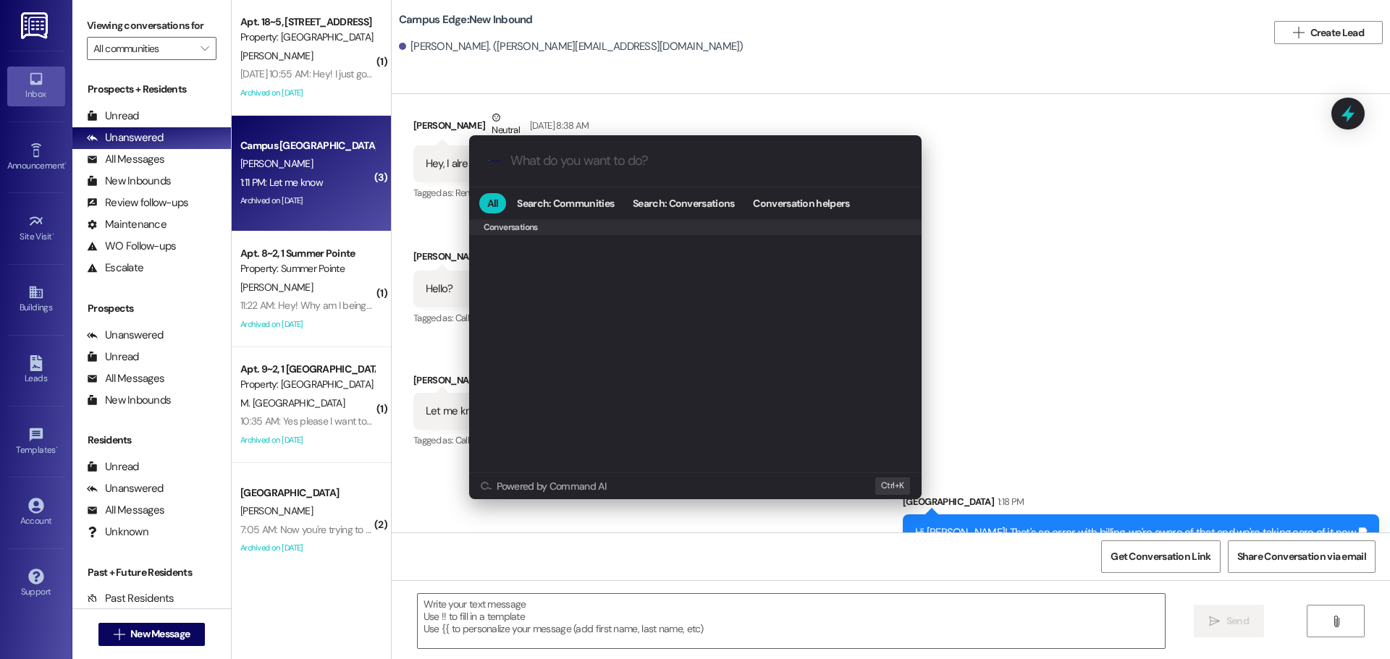
scroll to position [631, 0]
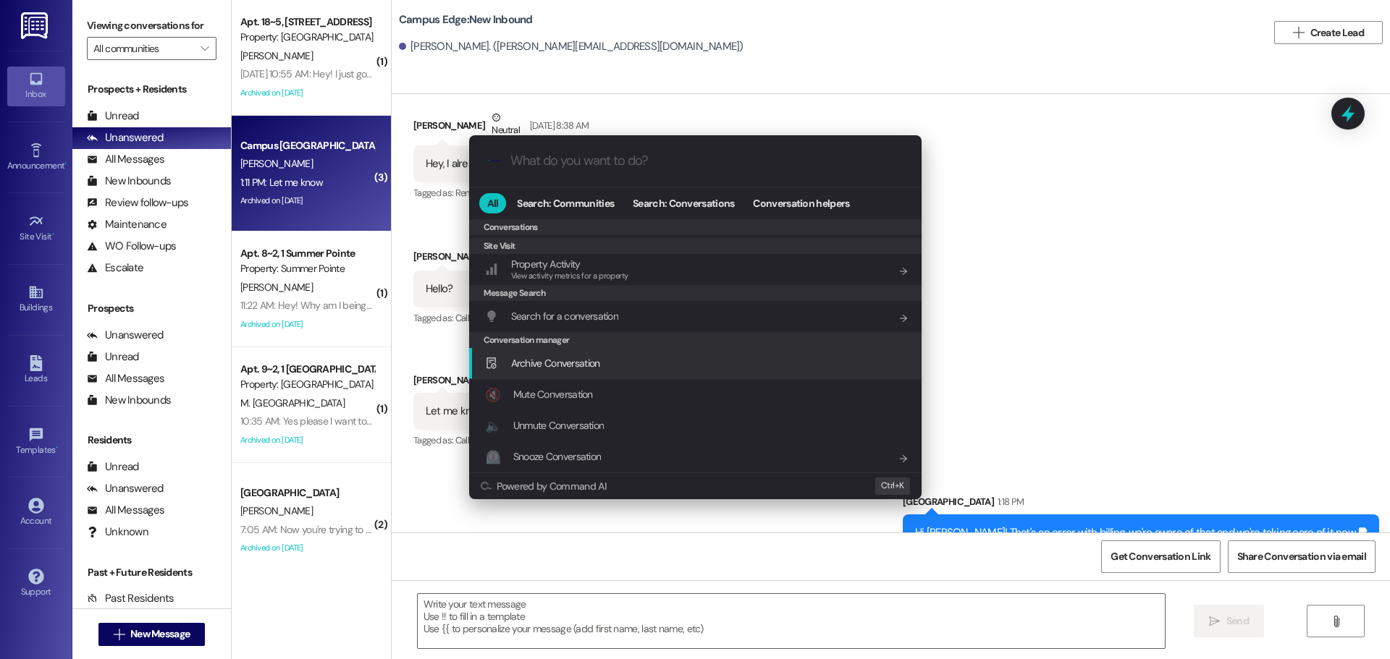
click at [584, 352] on div "Archive Conversation Add shortcut" at bounding box center [695, 363] width 452 height 31
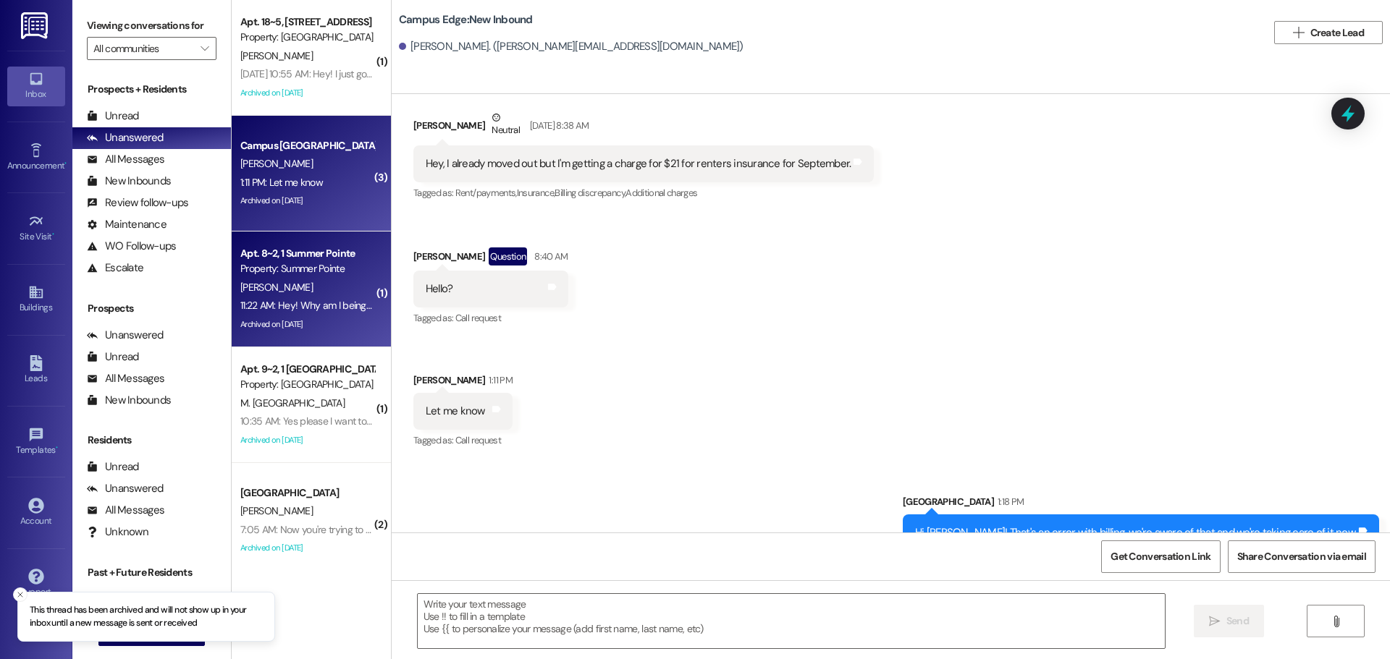
click at [282, 321] on div "Archived on [DATE]" at bounding box center [307, 325] width 137 height 18
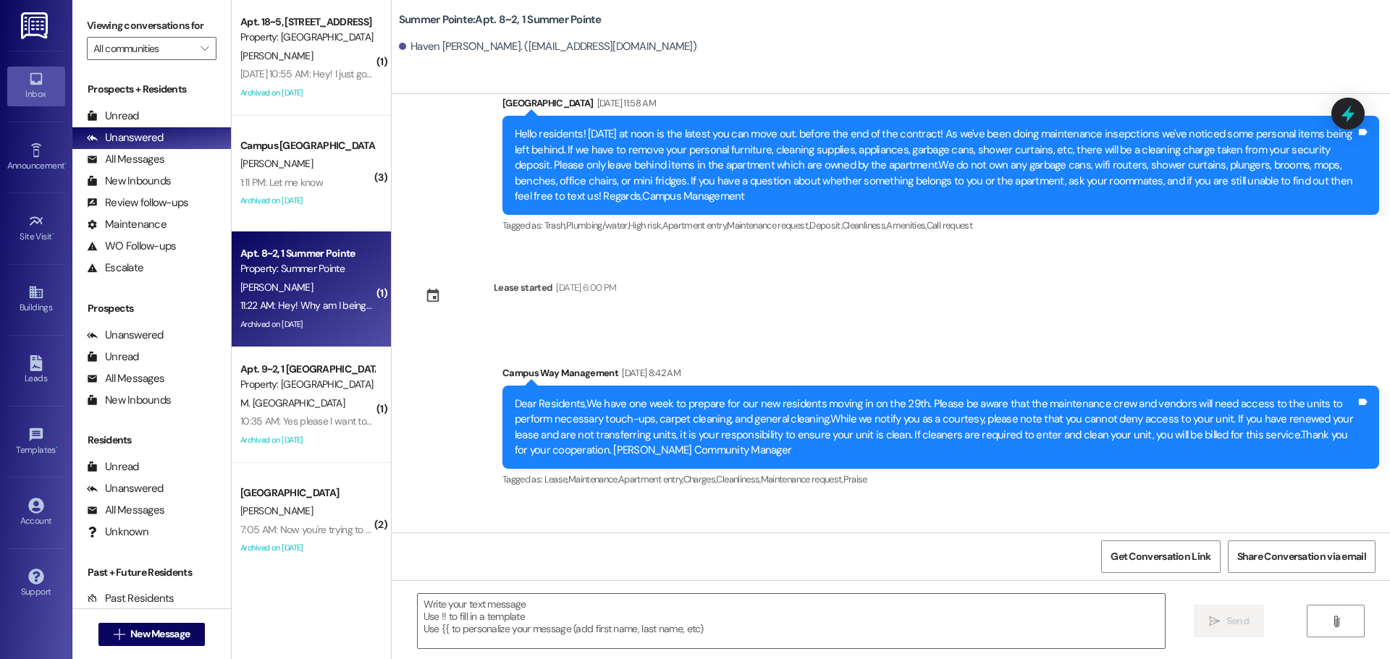
scroll to position [16371, 0]
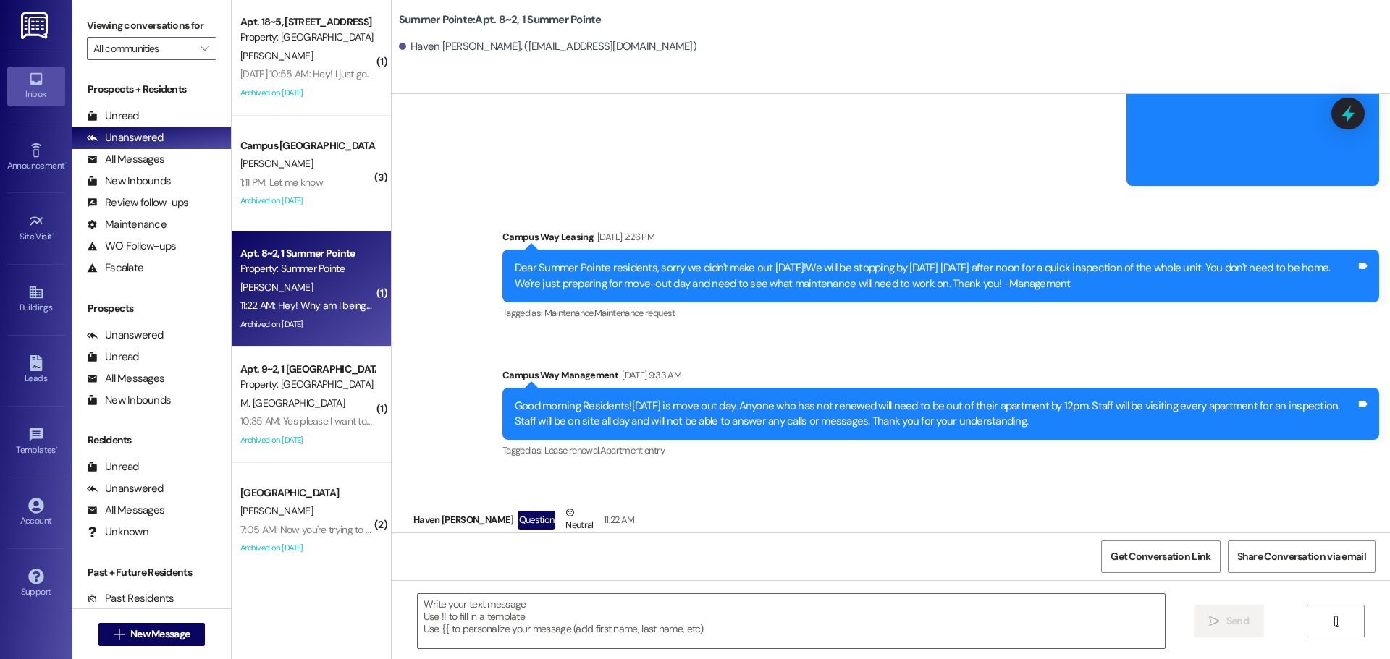
click at [558, 651] on div " Send " at bounding box center [891, 635] width 998 height 109
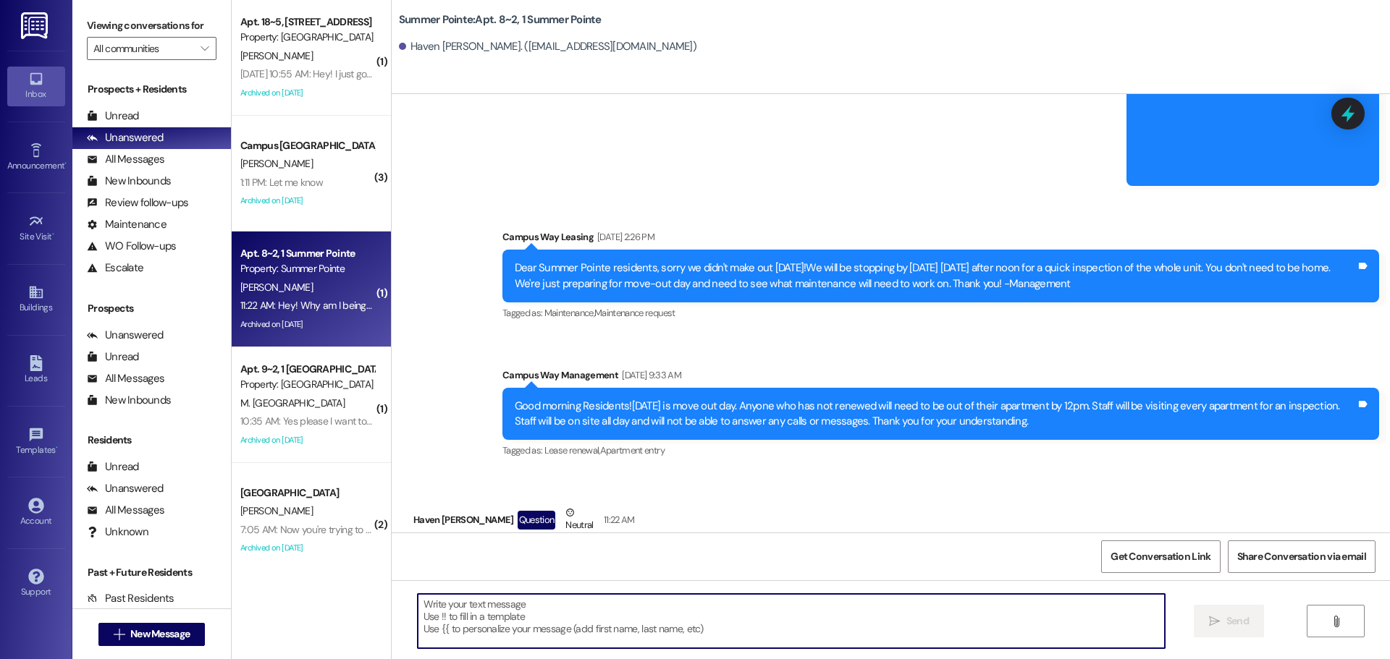
click at [568, 620] on textarea at bounding box center [791, 621] width 747 height 54
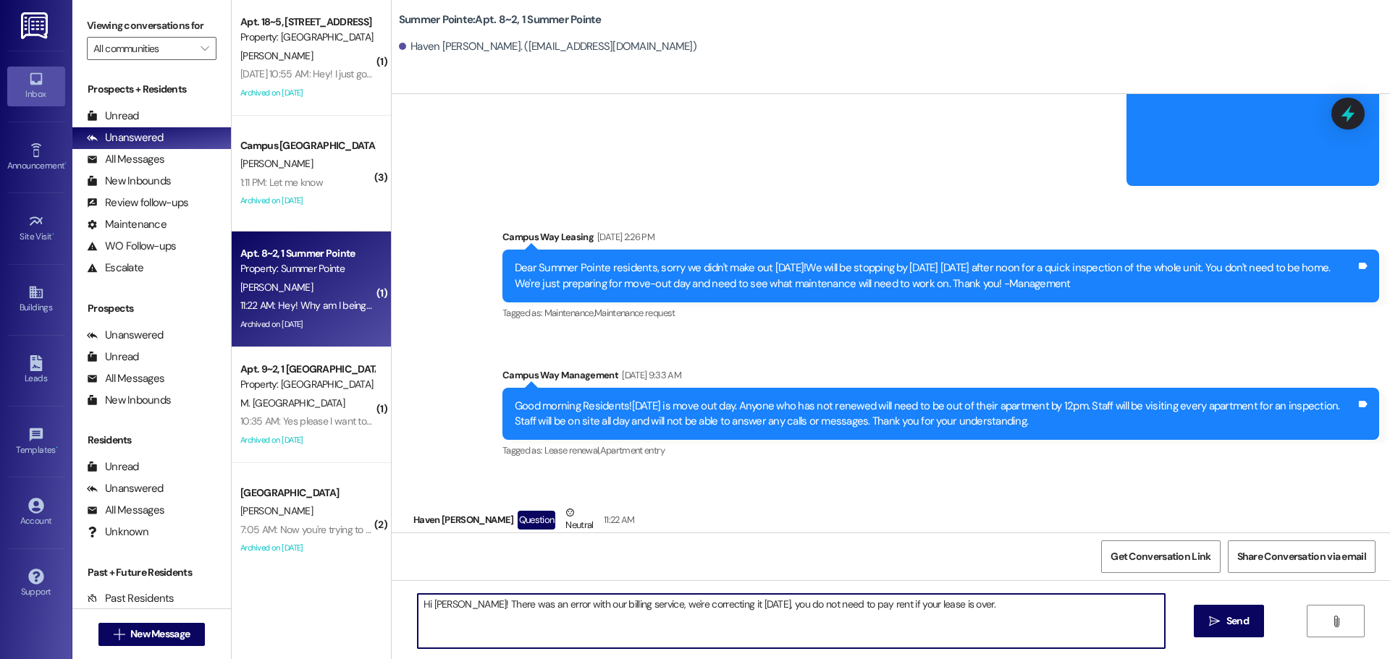
type textarea "Hi [PERSON_NAME]! There was an error with our billing service, we're correcting…"
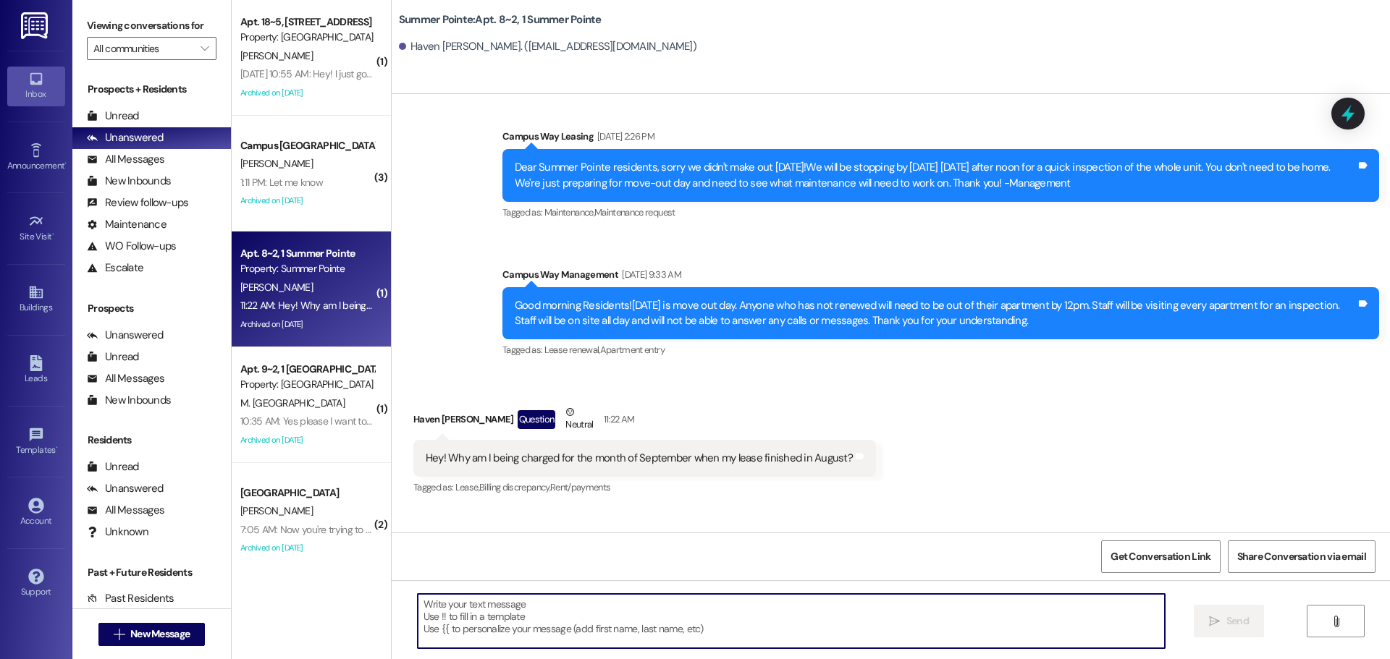
scroll to position [16472, 0]
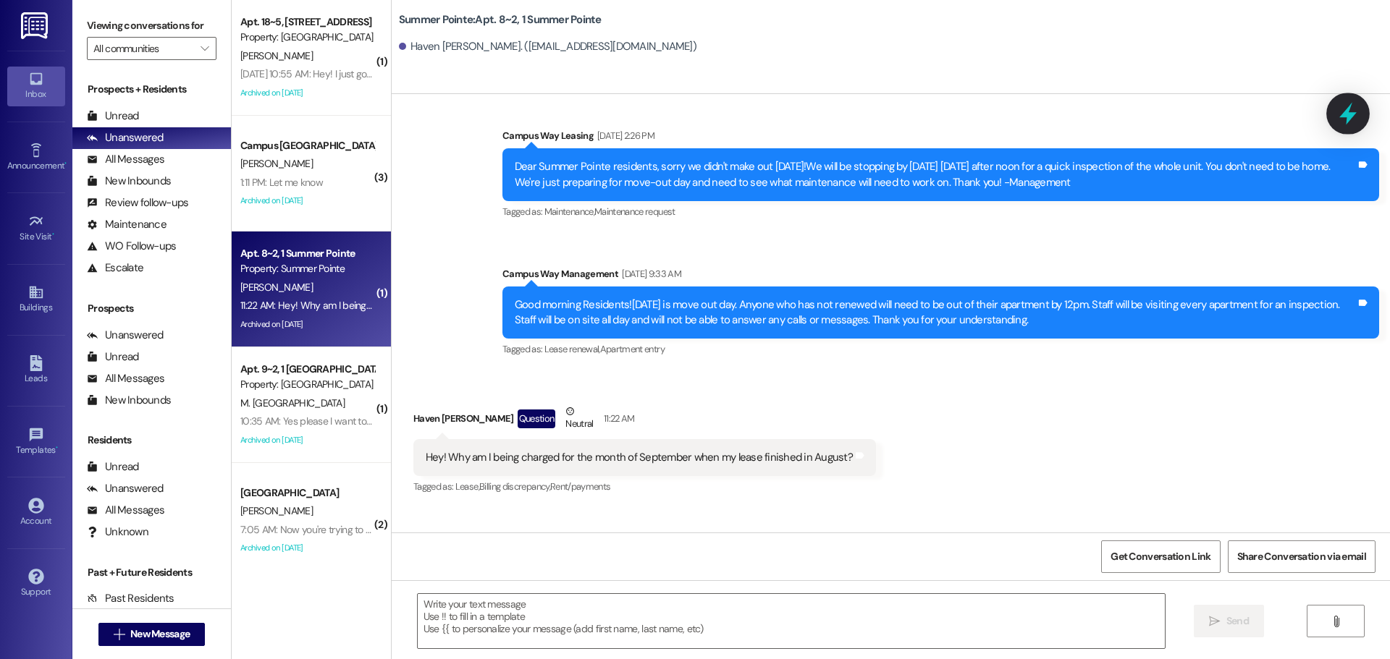
click at [1338, 118] on icon at bounding box center [1347, 113] width 25 height 25
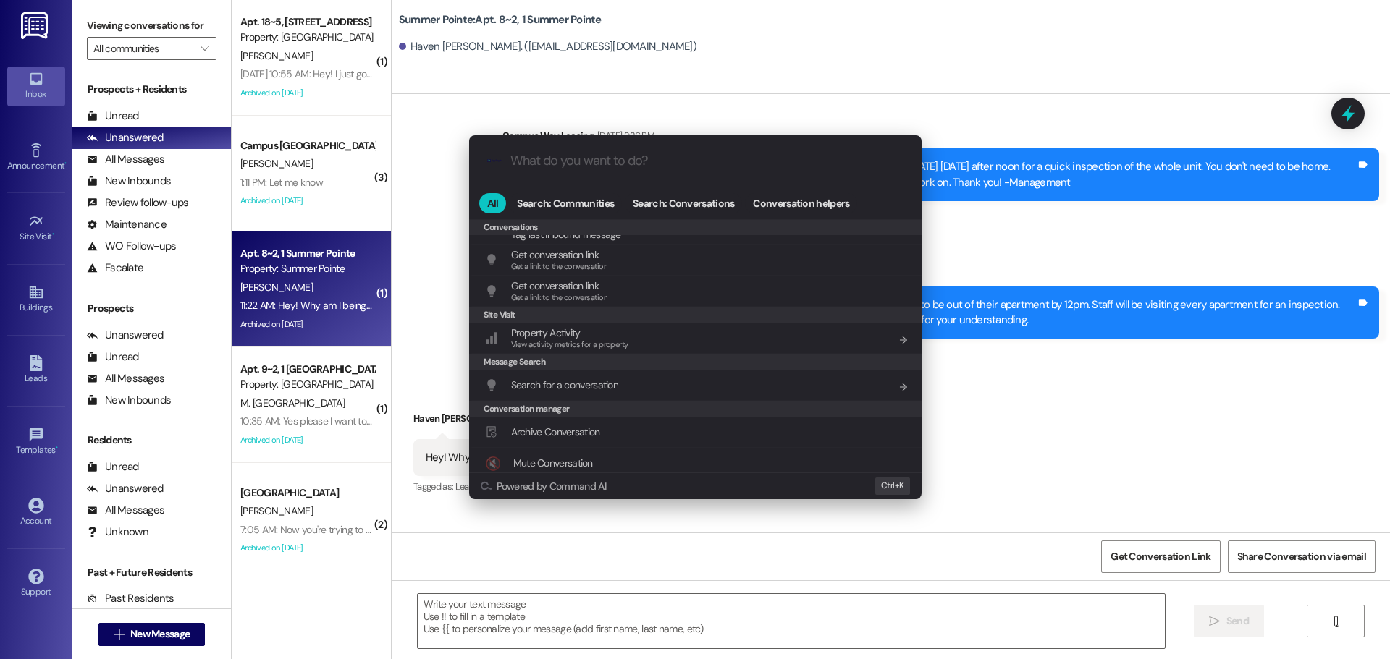
scroll to position [631, 0]
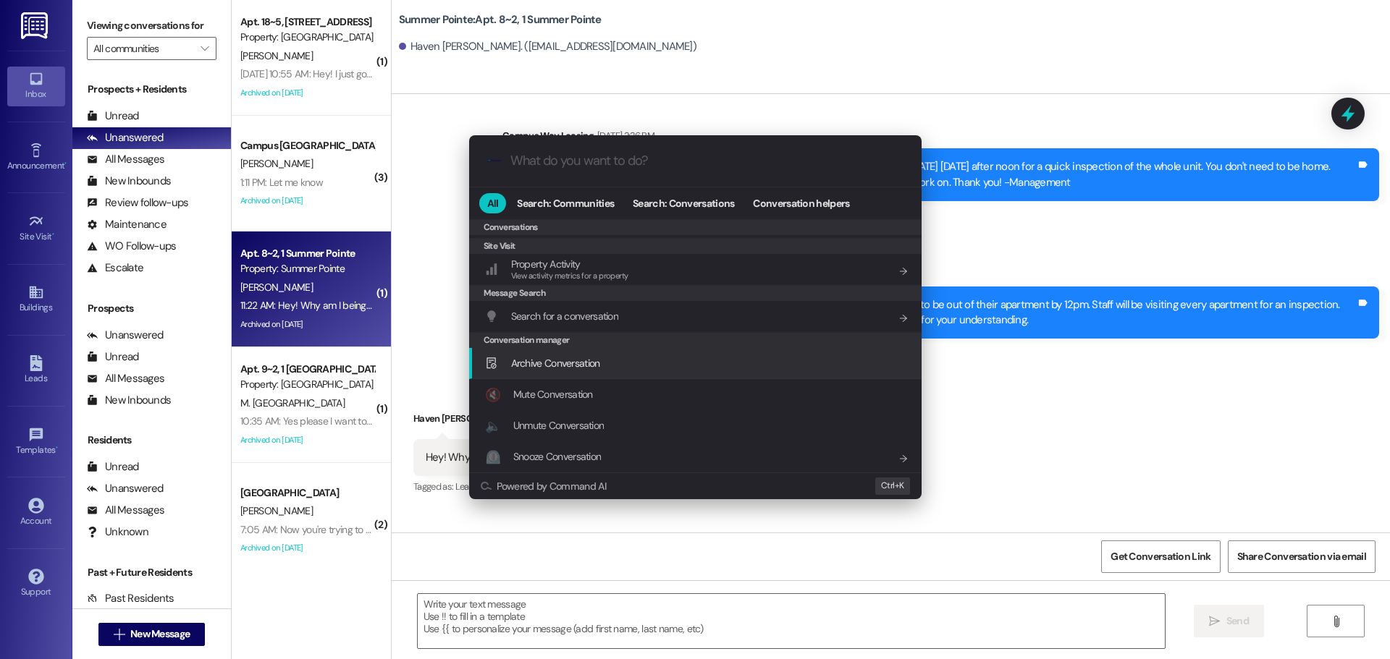
click at [604, 356] on div "Archive Conversation Add shortcut" at bounding box center [696, 363] width 423 height 16
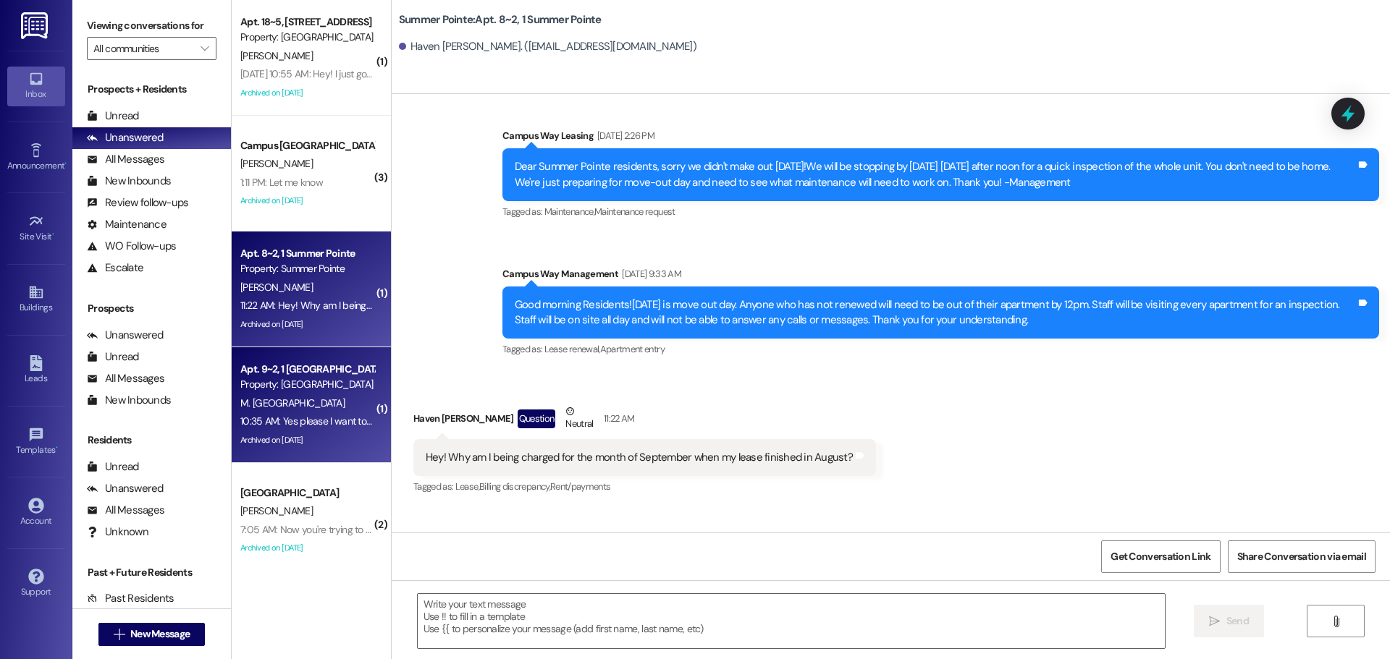
click at [297, 392] on div "Property: [GEOGRAPHIC_DATA]" at bounding box center [307, 384] width 134 height 15
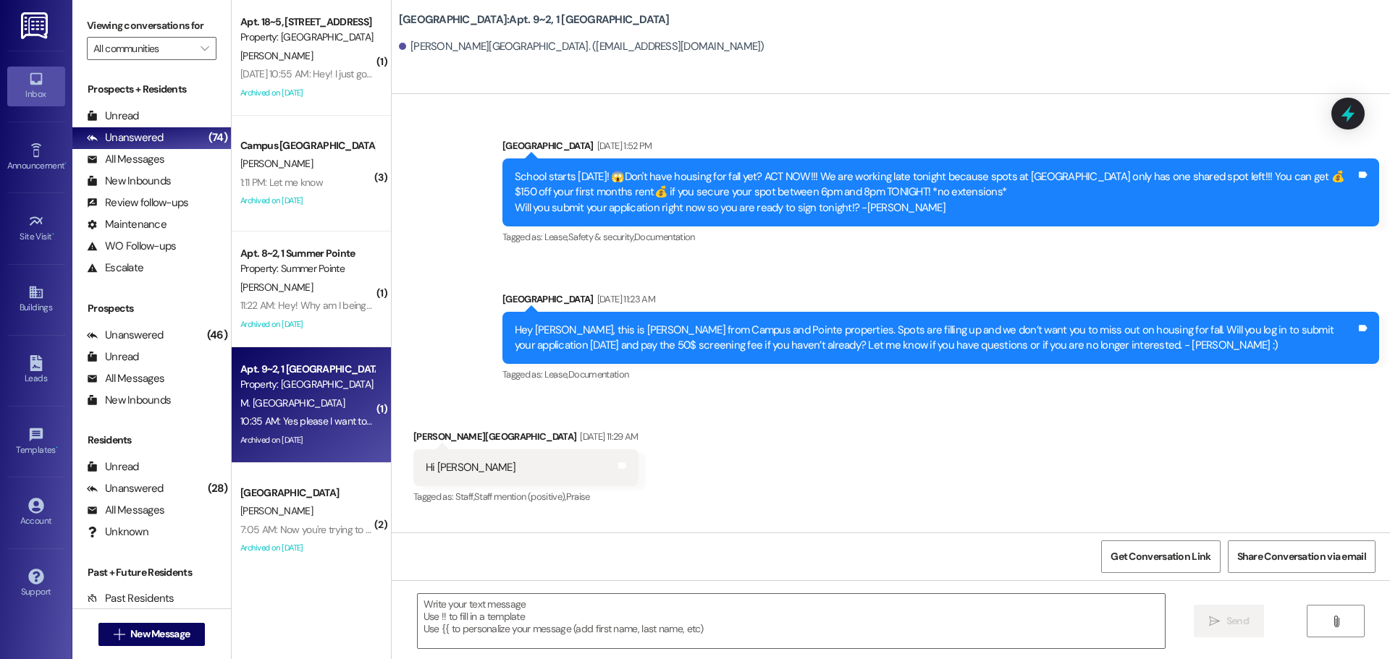
scroll to position [38237, 0]
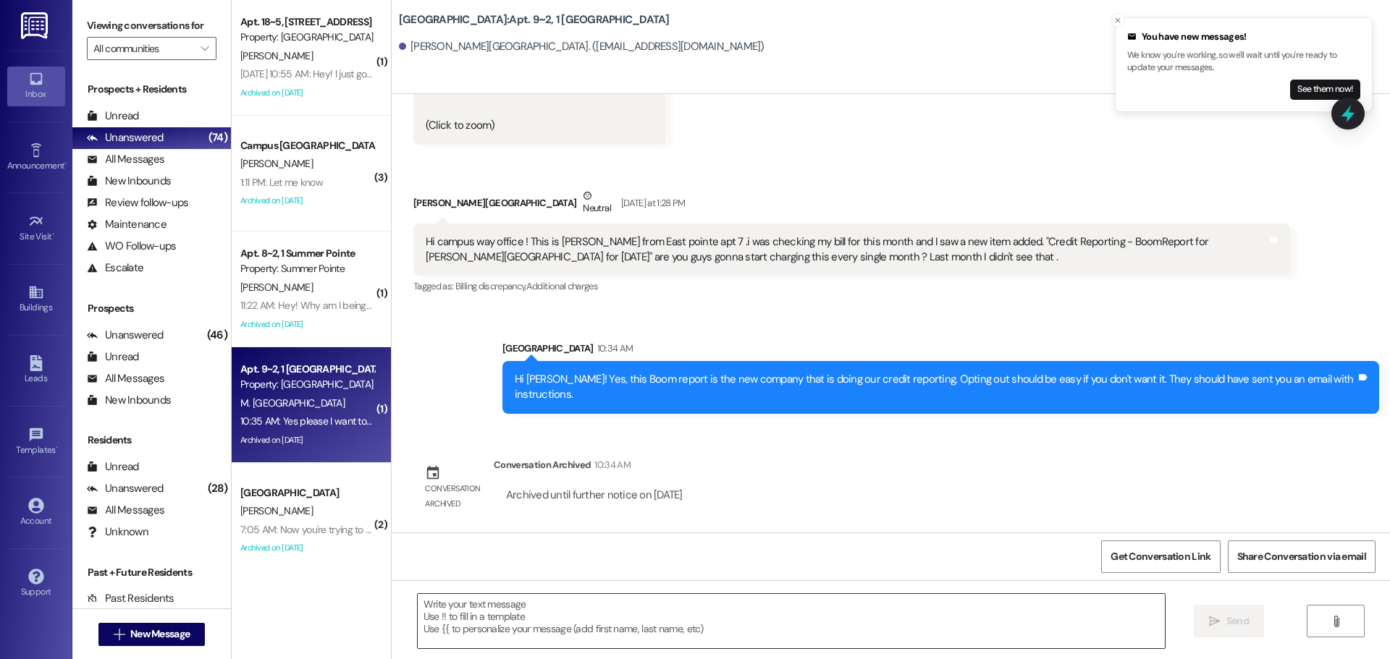
click at [524, 605] on textarea at bounding box center [791, 621] width 747 height 54
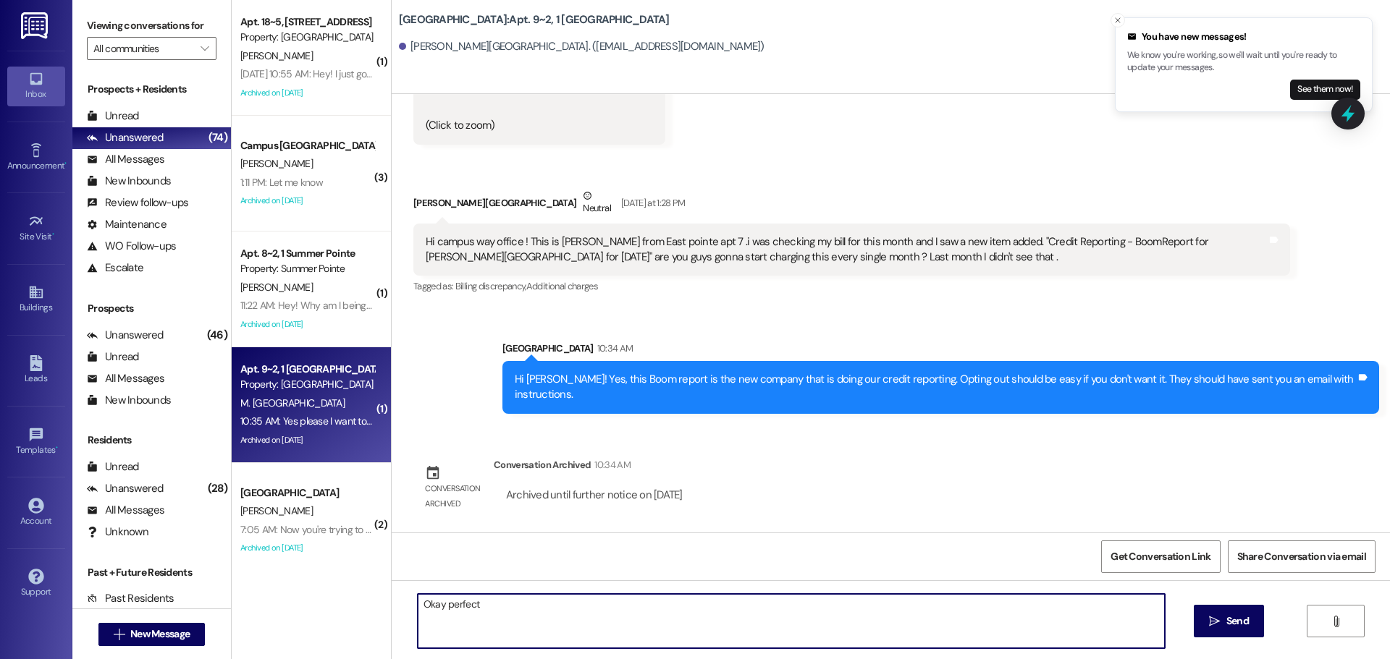
click at [527, 607] on textarea "Okay perfect" at bounding box center [791, 621] width 747 height 54
click at [653, 623] on textarea "Okay perfect, please look out for" at bounding box center [791, 621] width 747 height 54
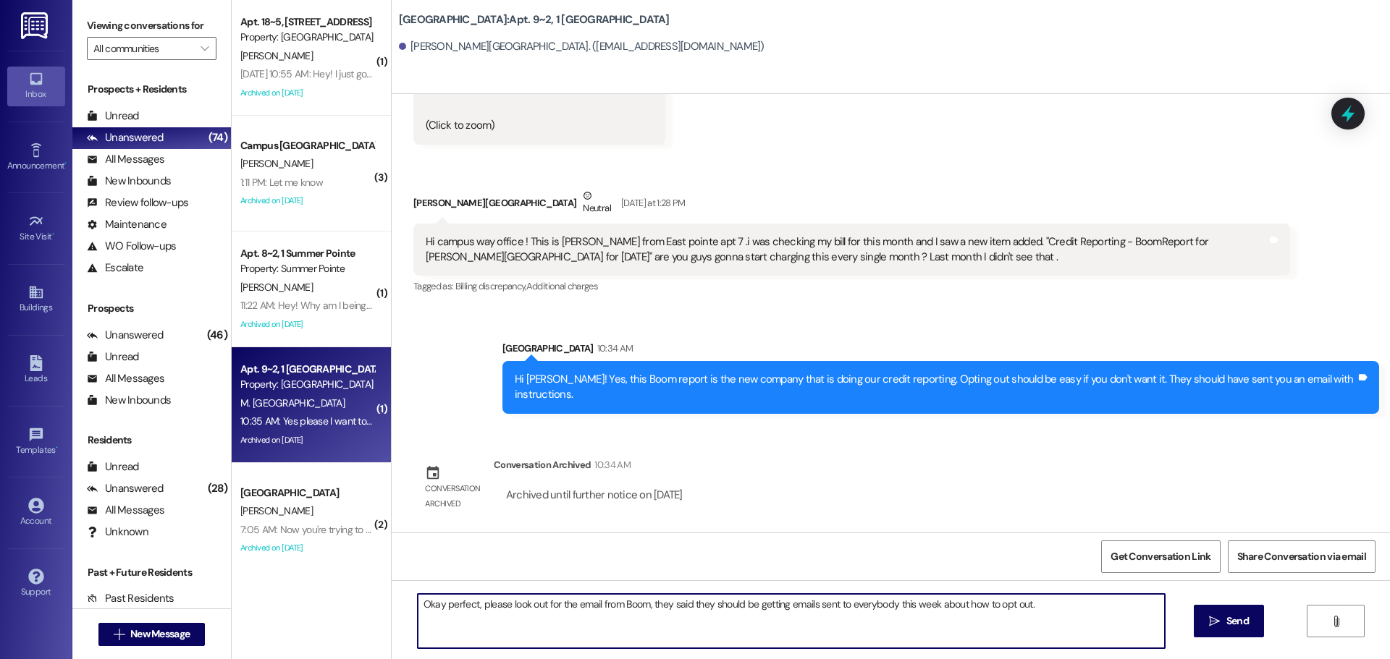
type textarea "Okay perfect, please look out for the email from Boom, they said they should be…"
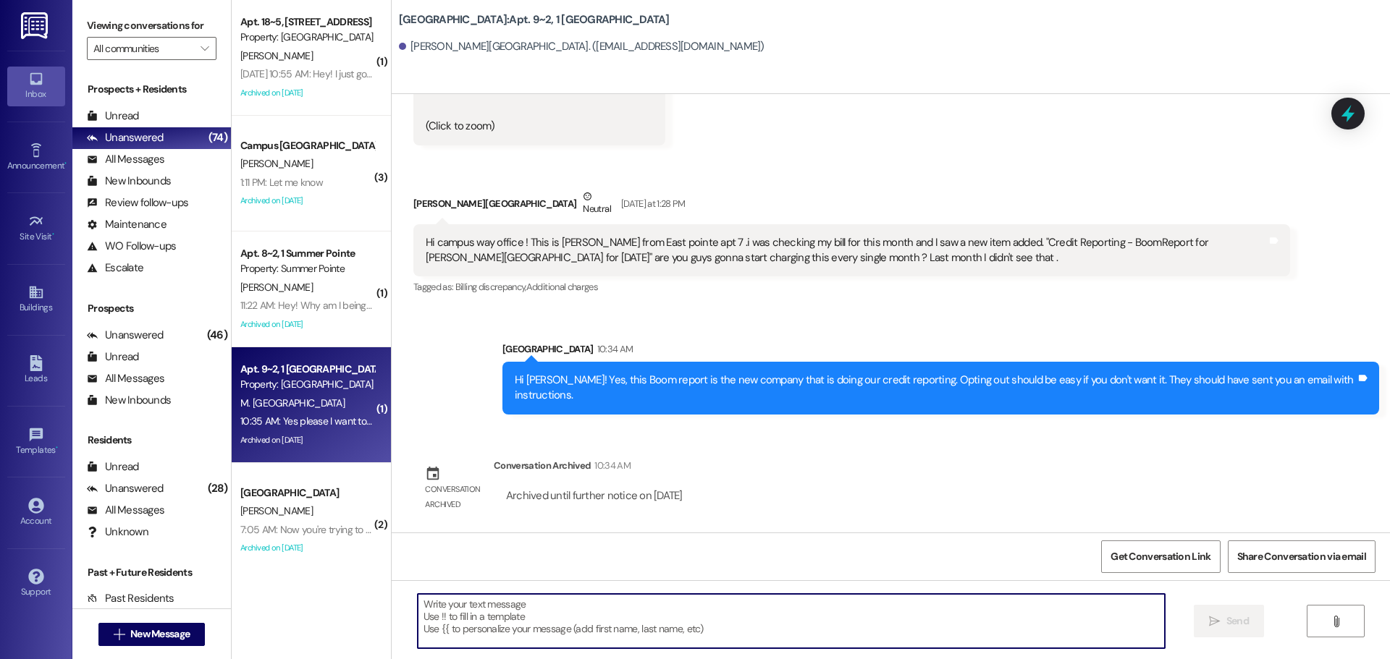
scroll to position [38338, 0]
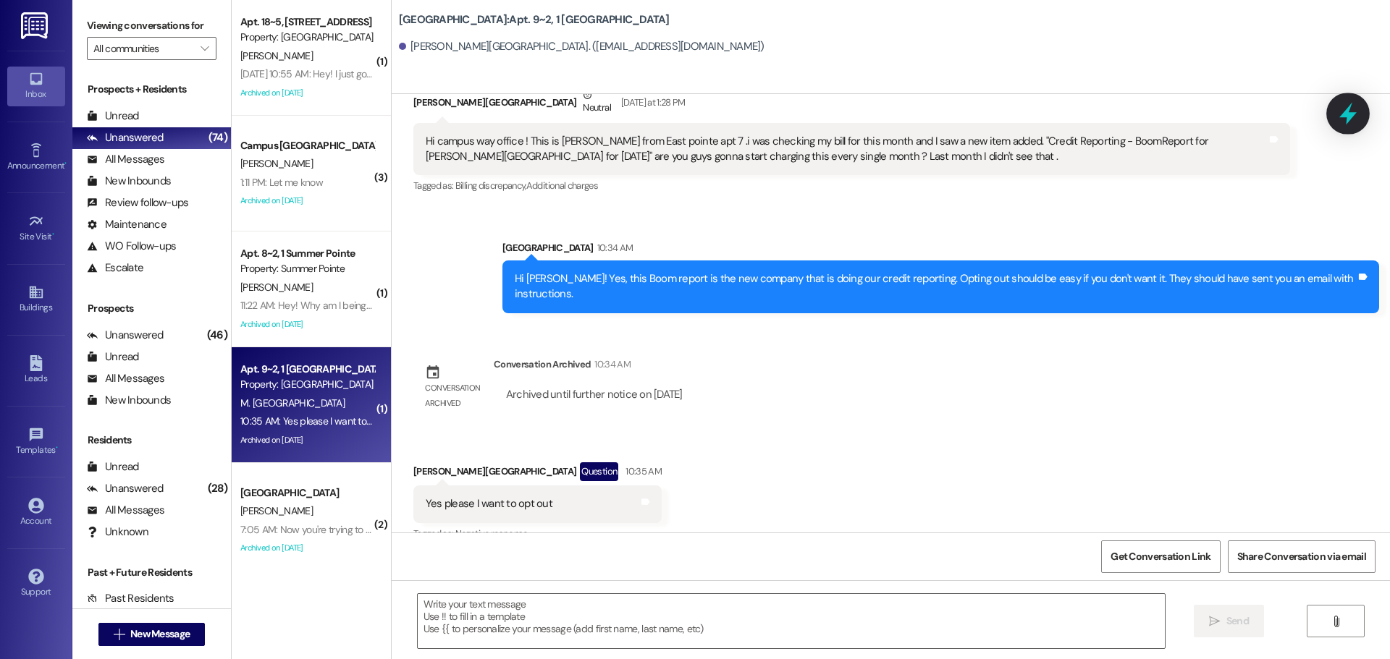
click at [1343, 114] on icon at bounding box center [1347, 114] width 17 height 22
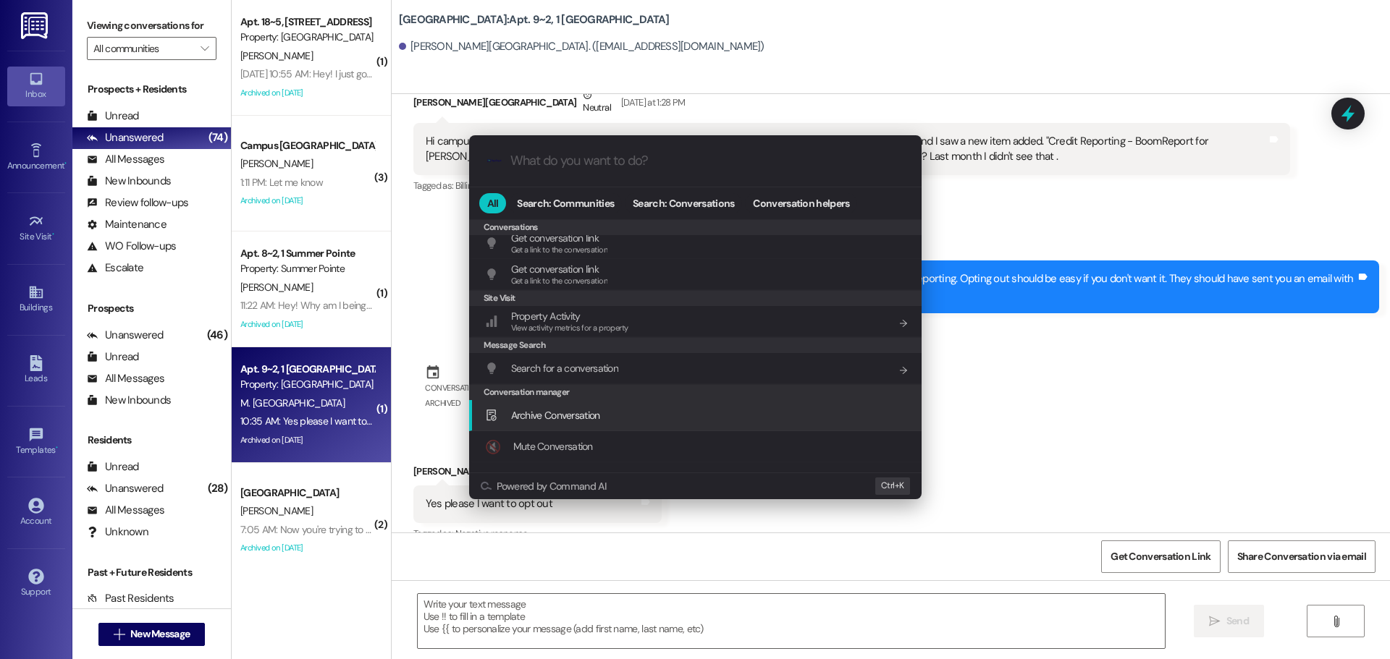
scroll to position [631, 0]
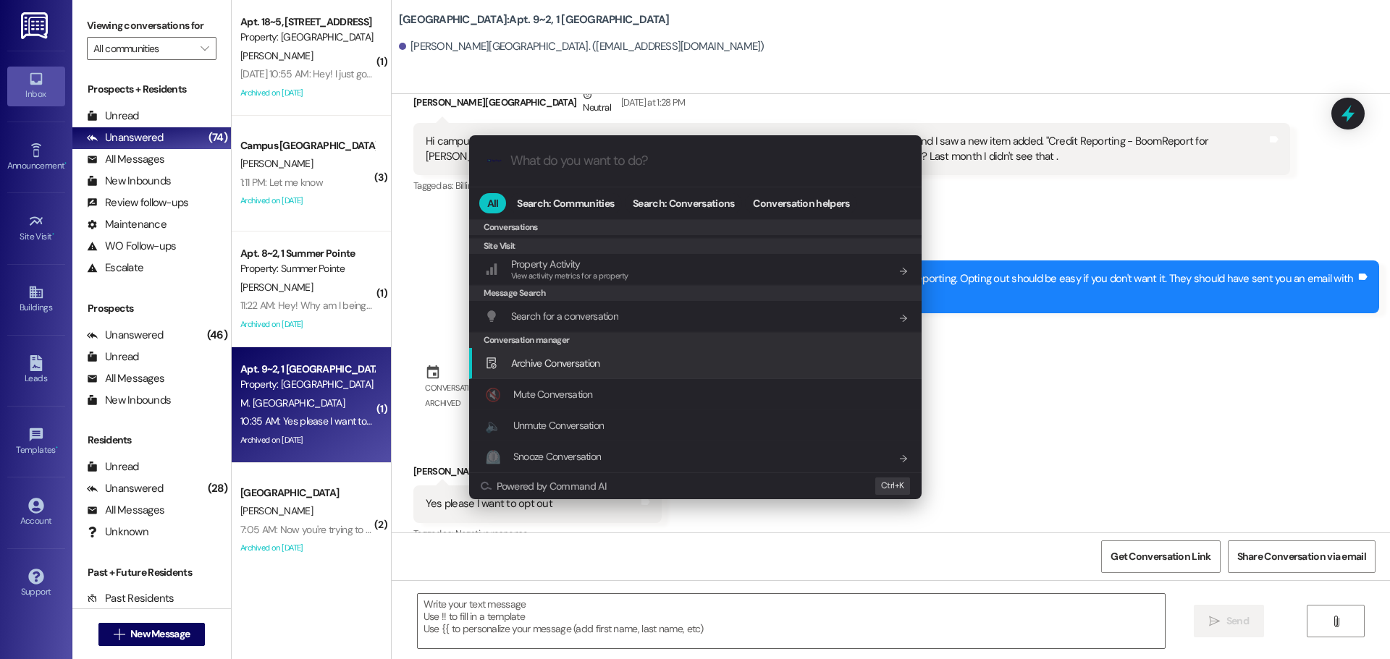
click at [645, 366] on div "Archive Conversation Add shortcut" at bounding box center [696, 363] width 423 height 16
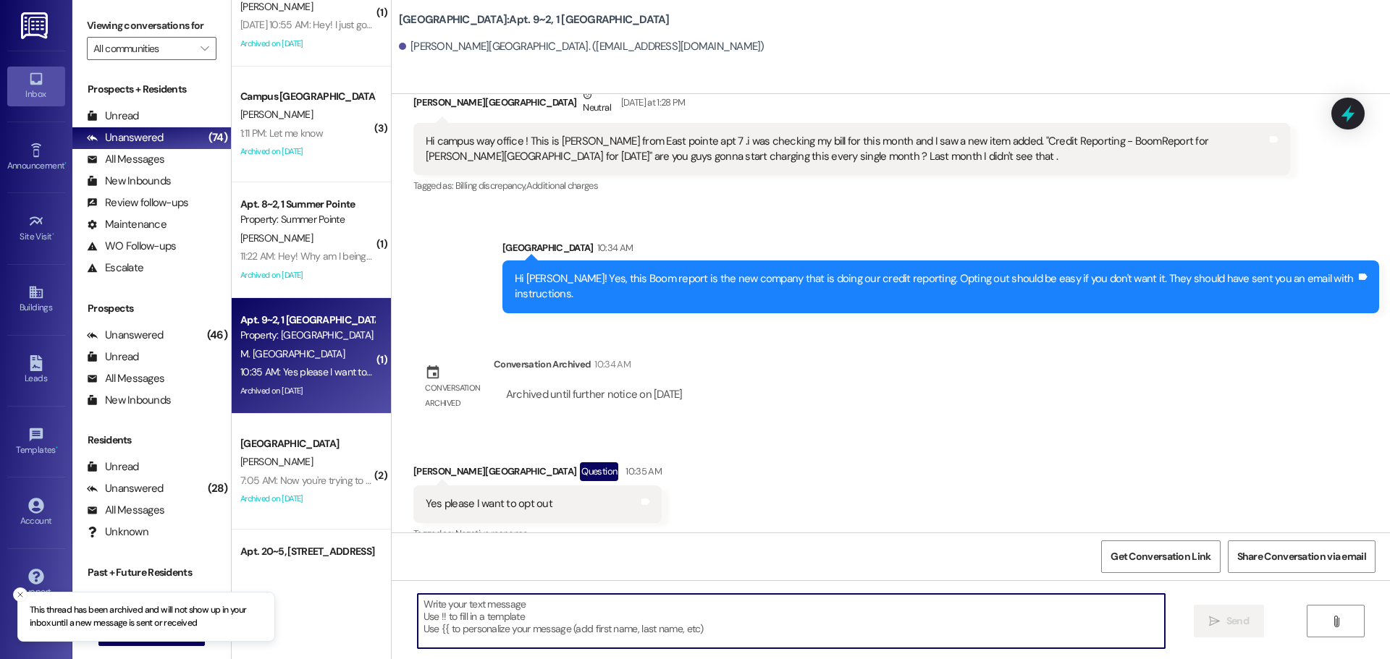
scroll to position [217, 0]
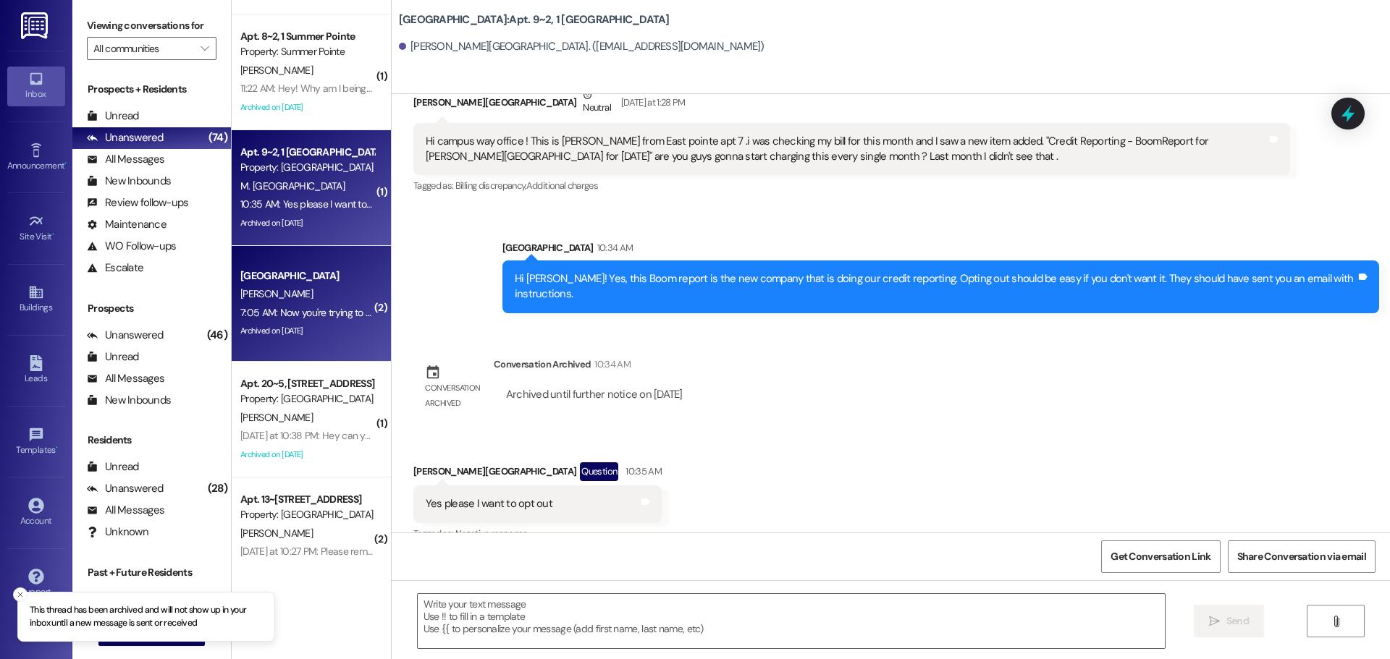
click at [321, 297] on div "[PERSON_NAME]" at bounding box center [307, 294] width 137 height 18
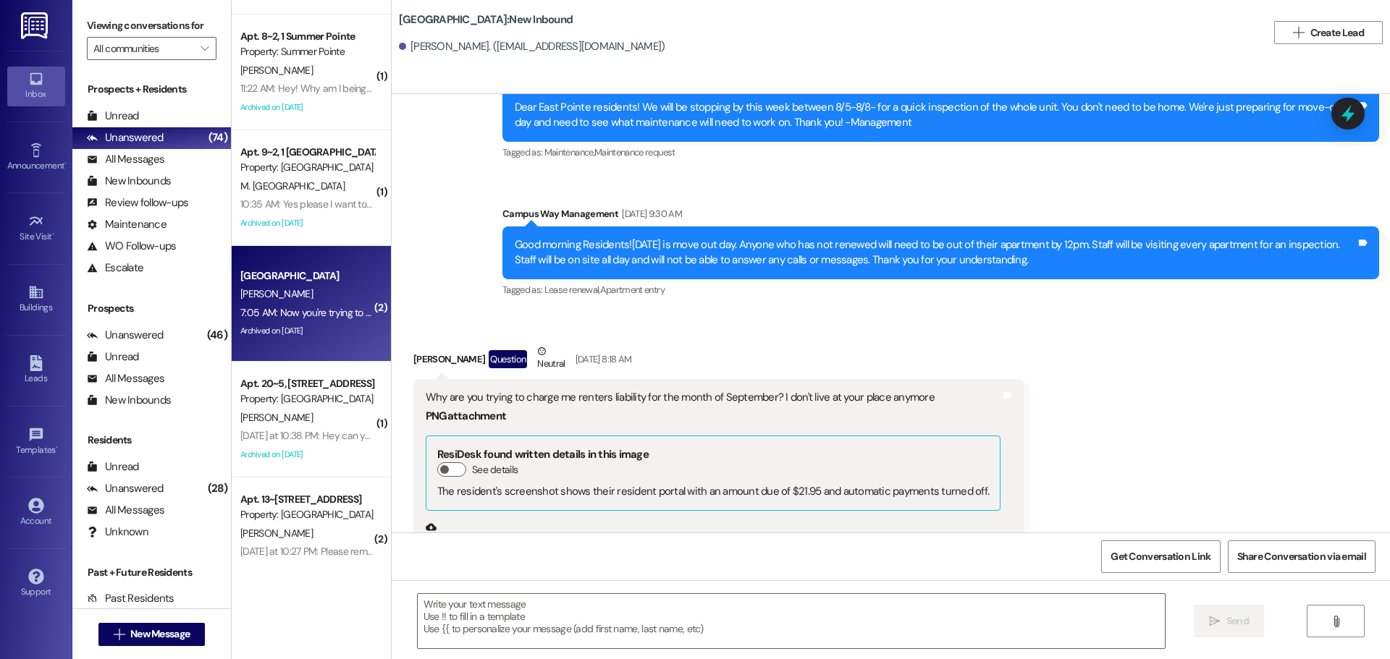
scroll to position [8926, 0]
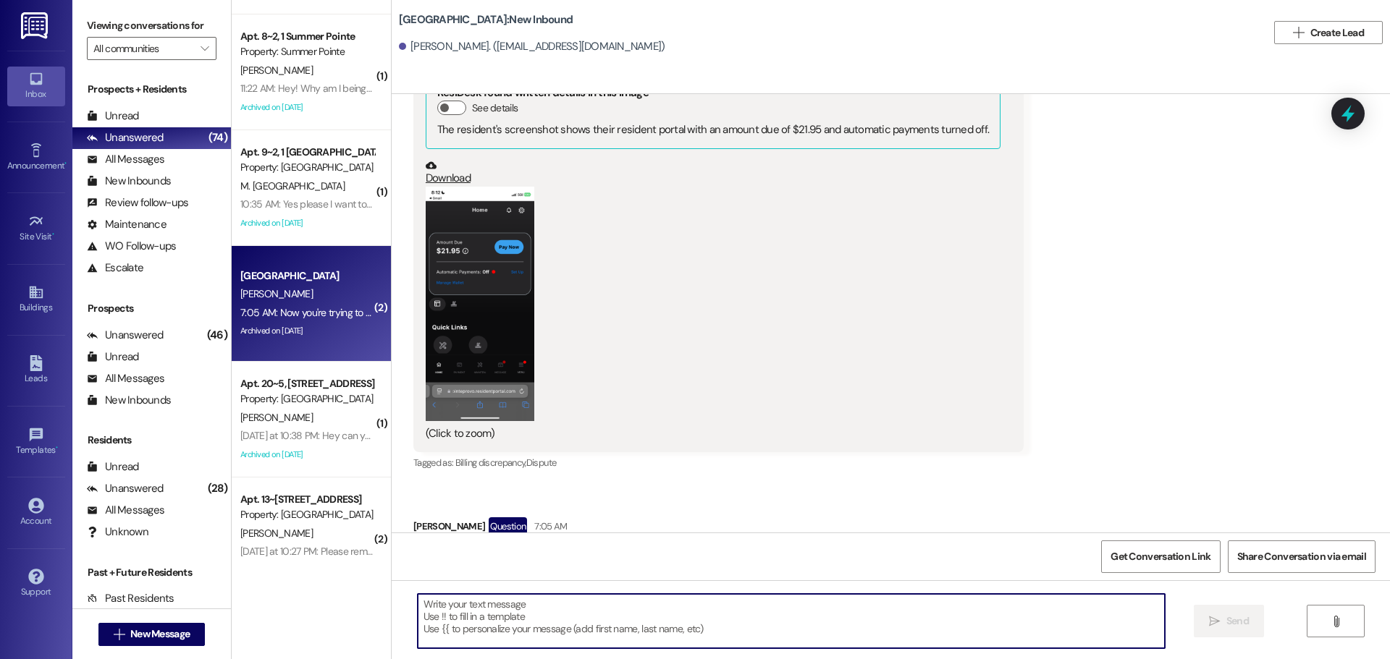
click at [693, 634] on textarea at bounding box center [791, 621] width 747 height 54
